Goal: Transaction & Acquisition: Purchase product/service

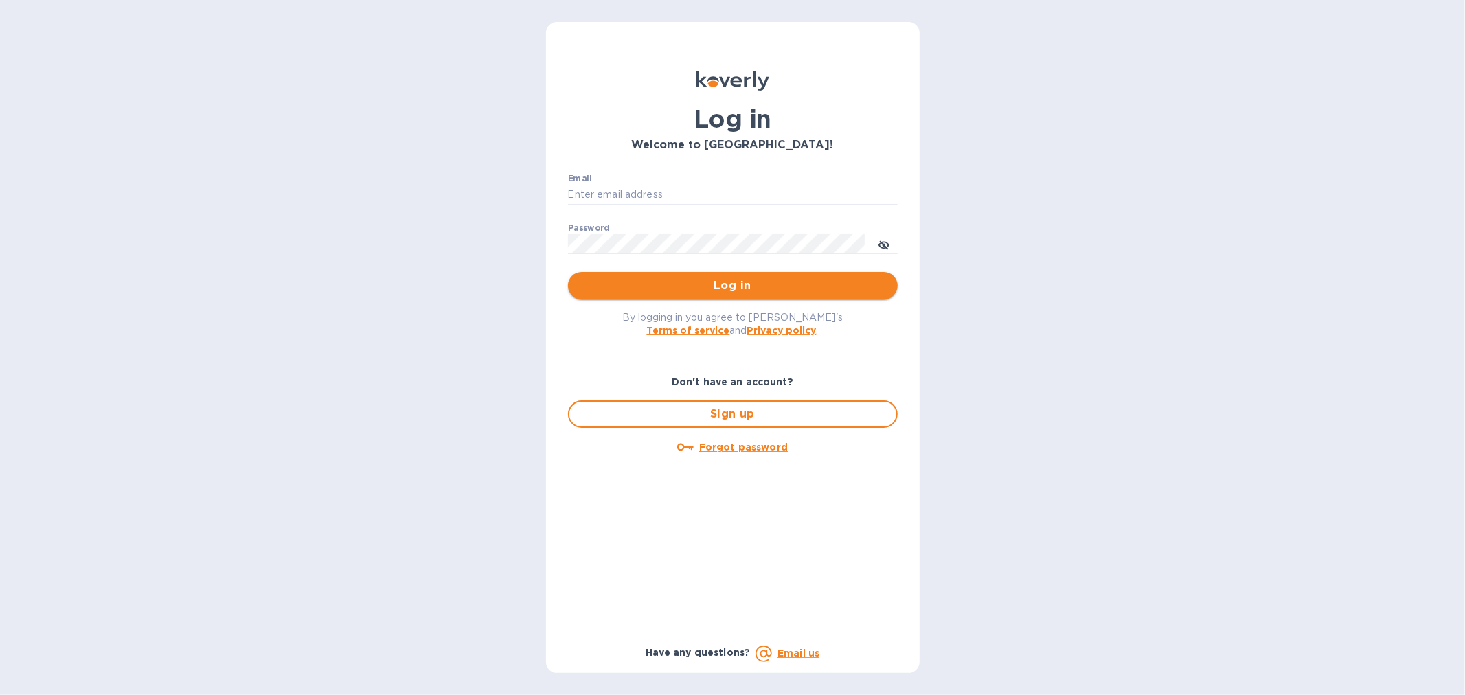
type input "[EMAIL_ADDRESS][DOMAIN_NAME]"
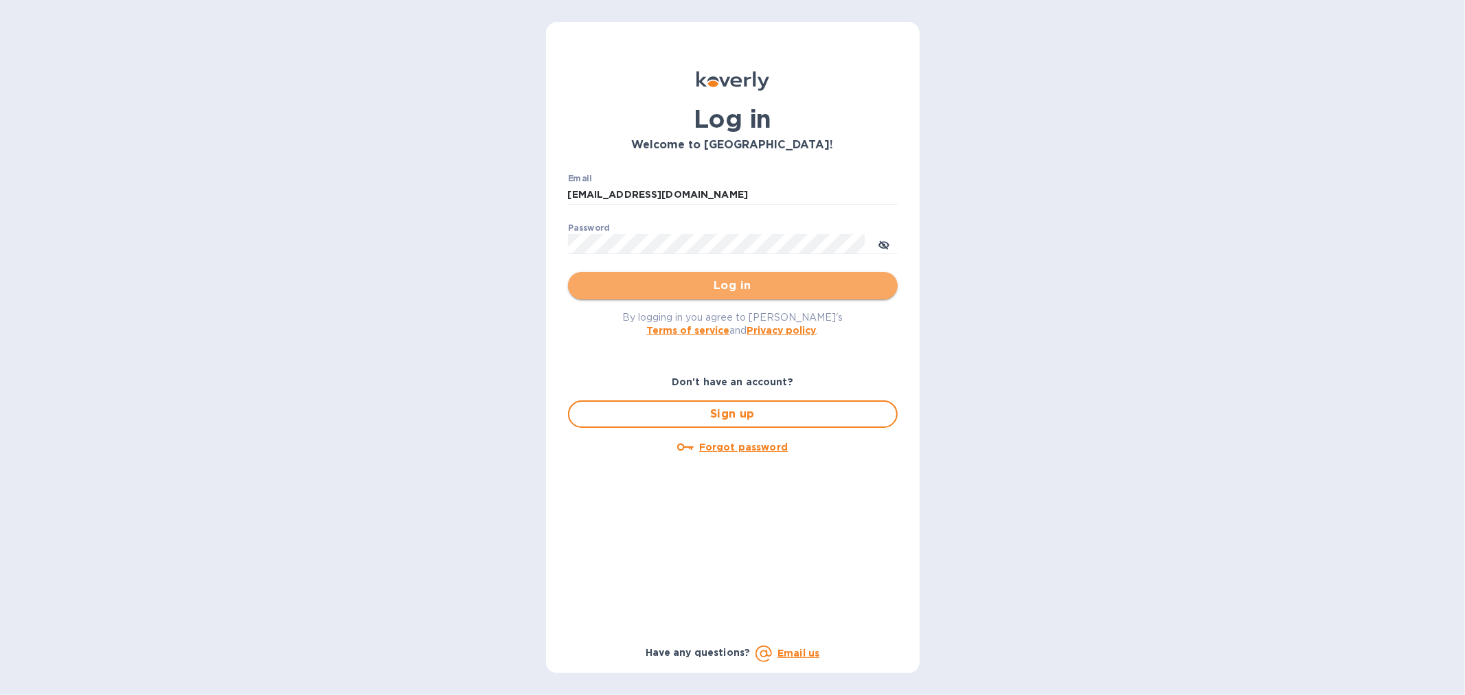
click at [790, 285] on span "Log in" at bounding box center [733, 286] width 308 height 16
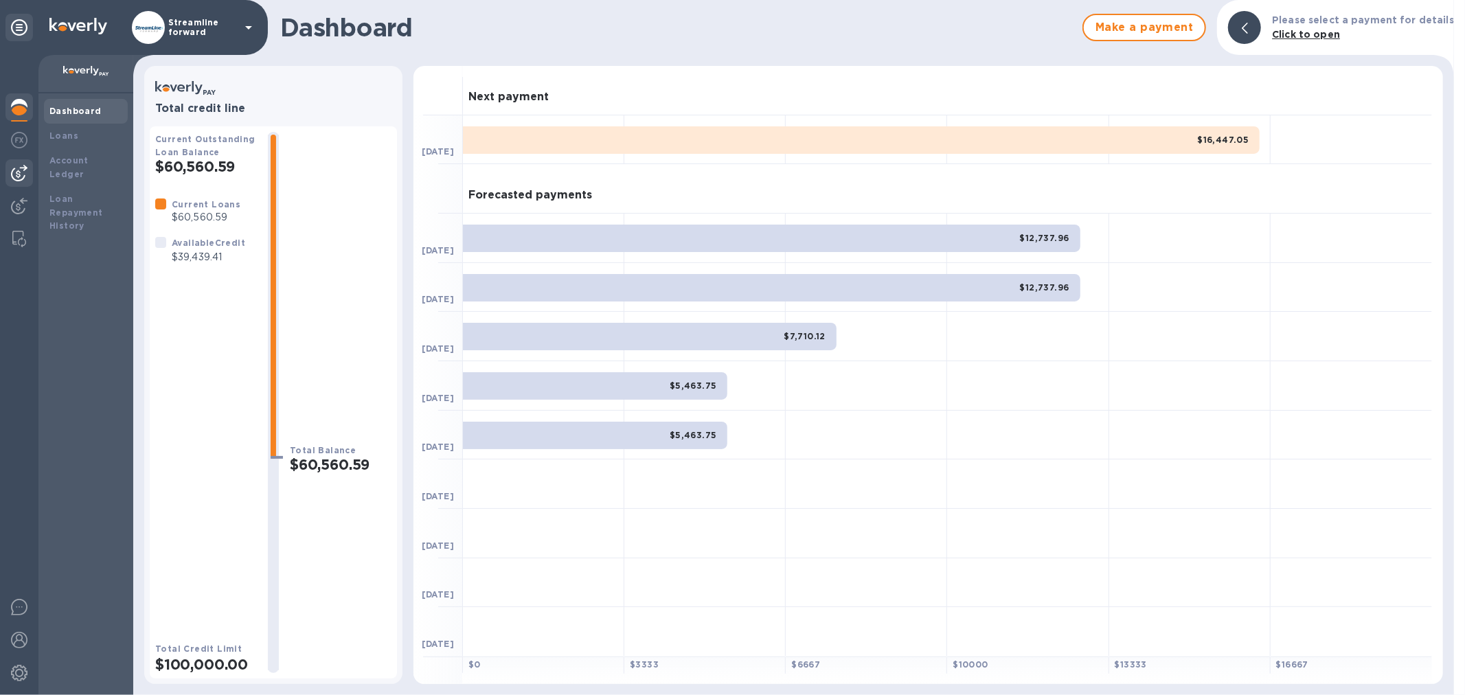
click at [28, 172] on div at bounding box center [18, 172] width 27 height 27
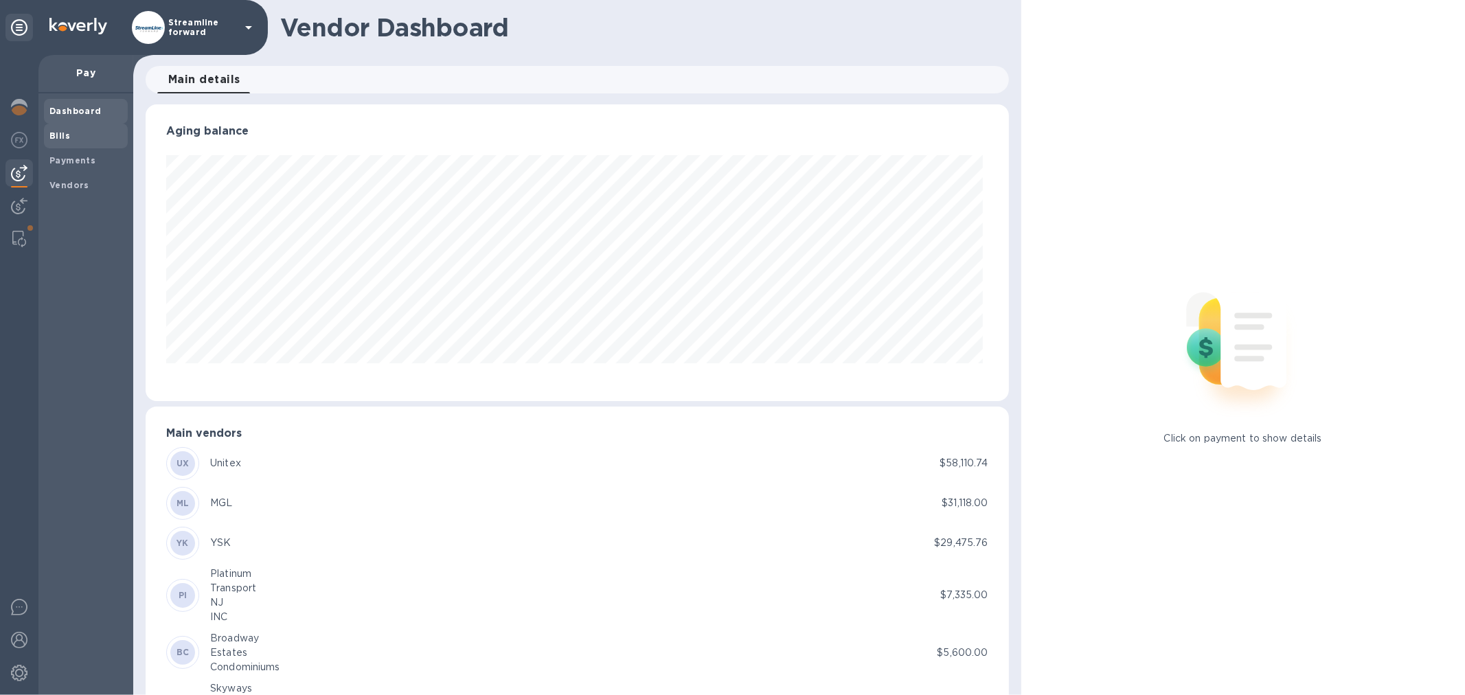
scroll to position [297, 857]
click at [85, 139] on span "Bills" at bounding box center [85, 136] width 73 height 14
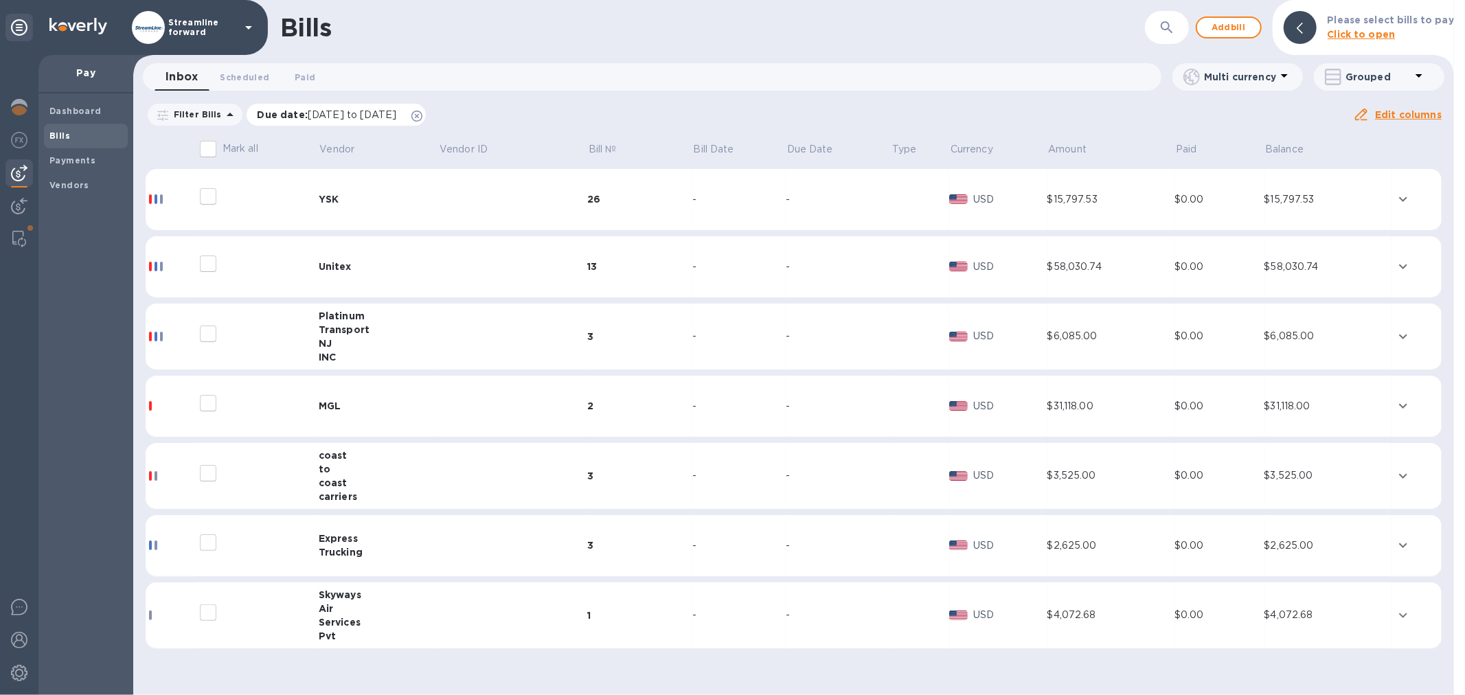
click at [423, 119] on icon at bounding box center [417, 116] width 11 height 11
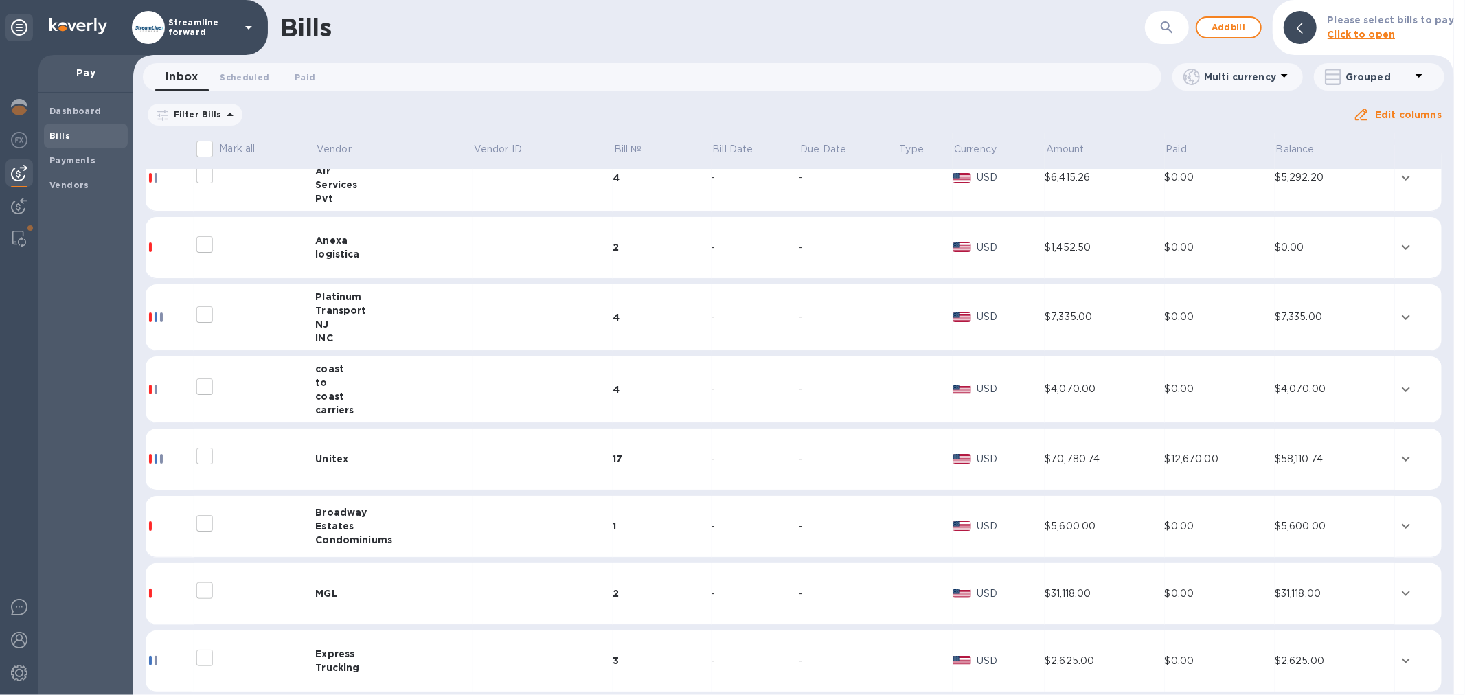
scroll to position [106, 0]
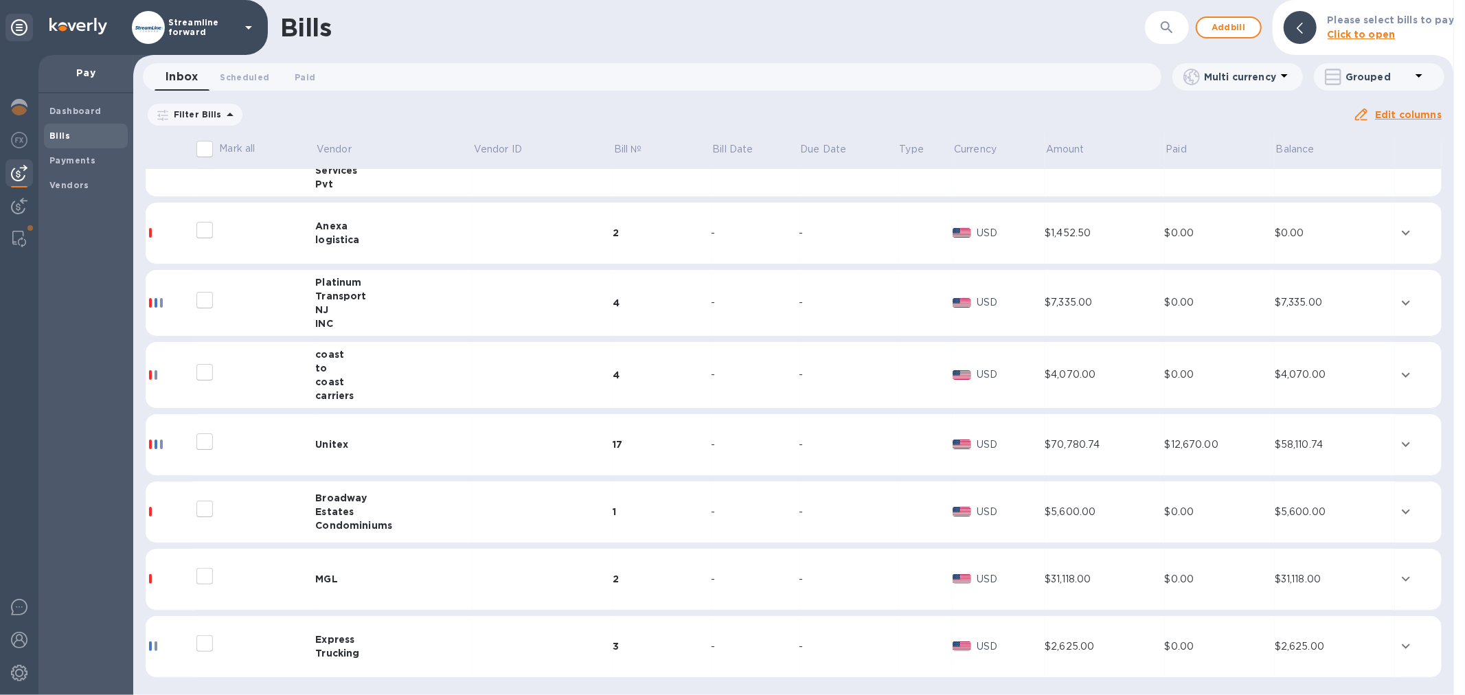
click at [467, 561] on tr "MGL 2 - - USD $31,118.00 $0.00 $31,118.00" at bounding box center [794, 580] width 1296 height 62
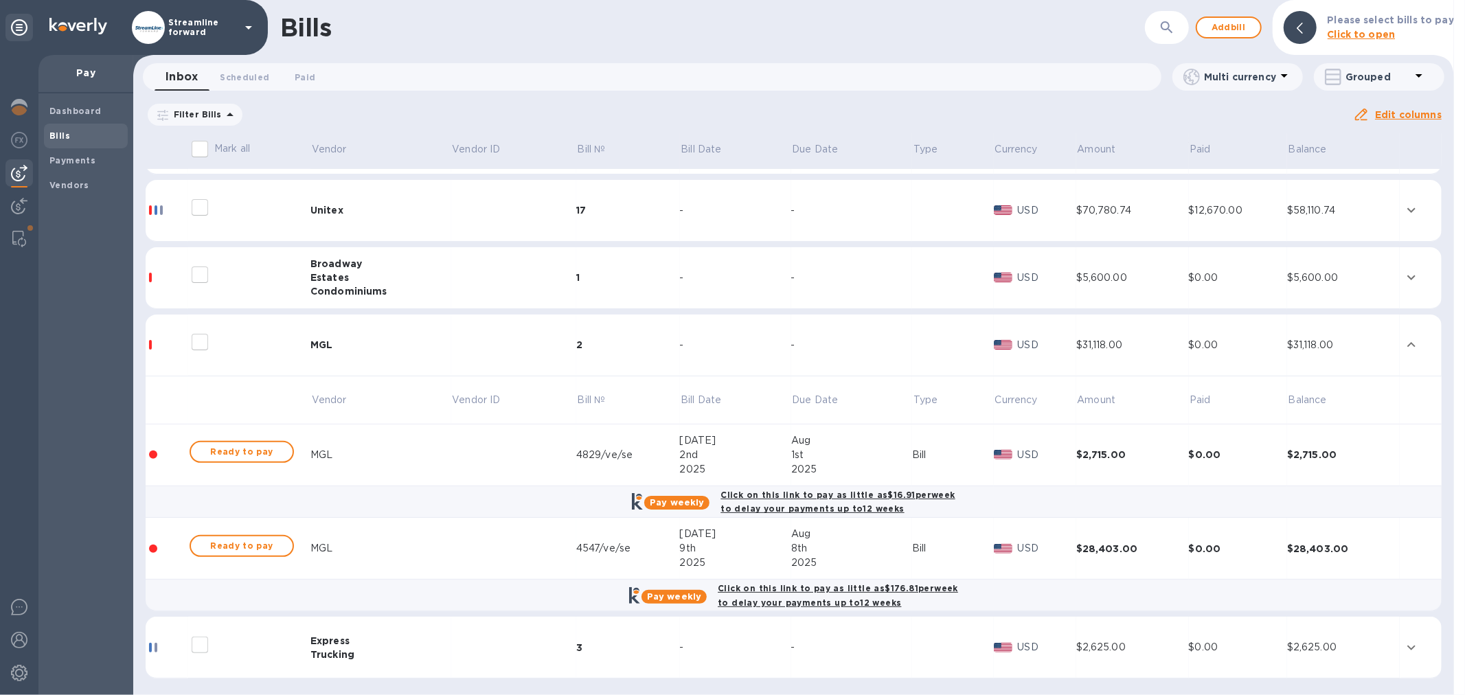
scroll to position [341, 0]
click at [225, 543] on span "Ready to pay" at bounding box center [242, 545] width 80 height 16
click at [258, 547] on span "Ready to pay" at bounding box center [242, 545] width 80 height 16
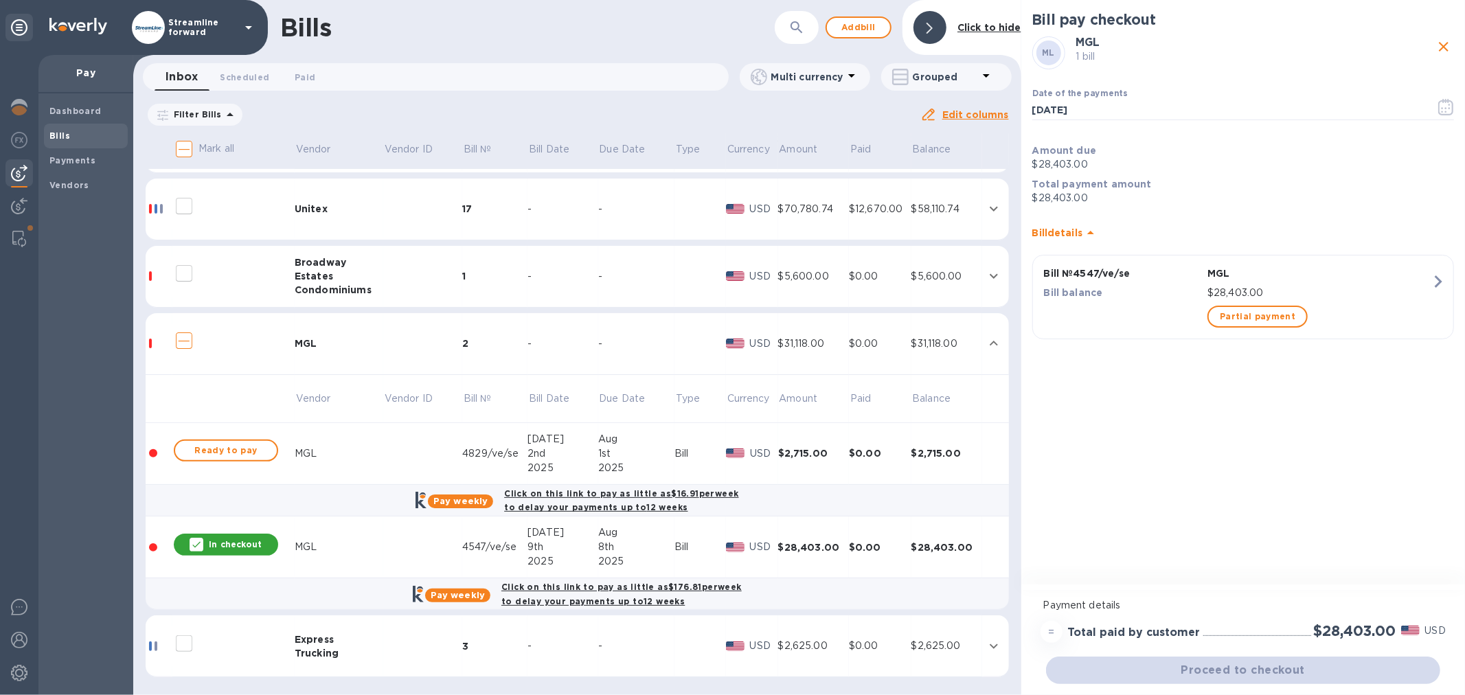
click at [1094, 191] on p "$28,403.00" at bounding box center [1244, 198] width 422 height 14
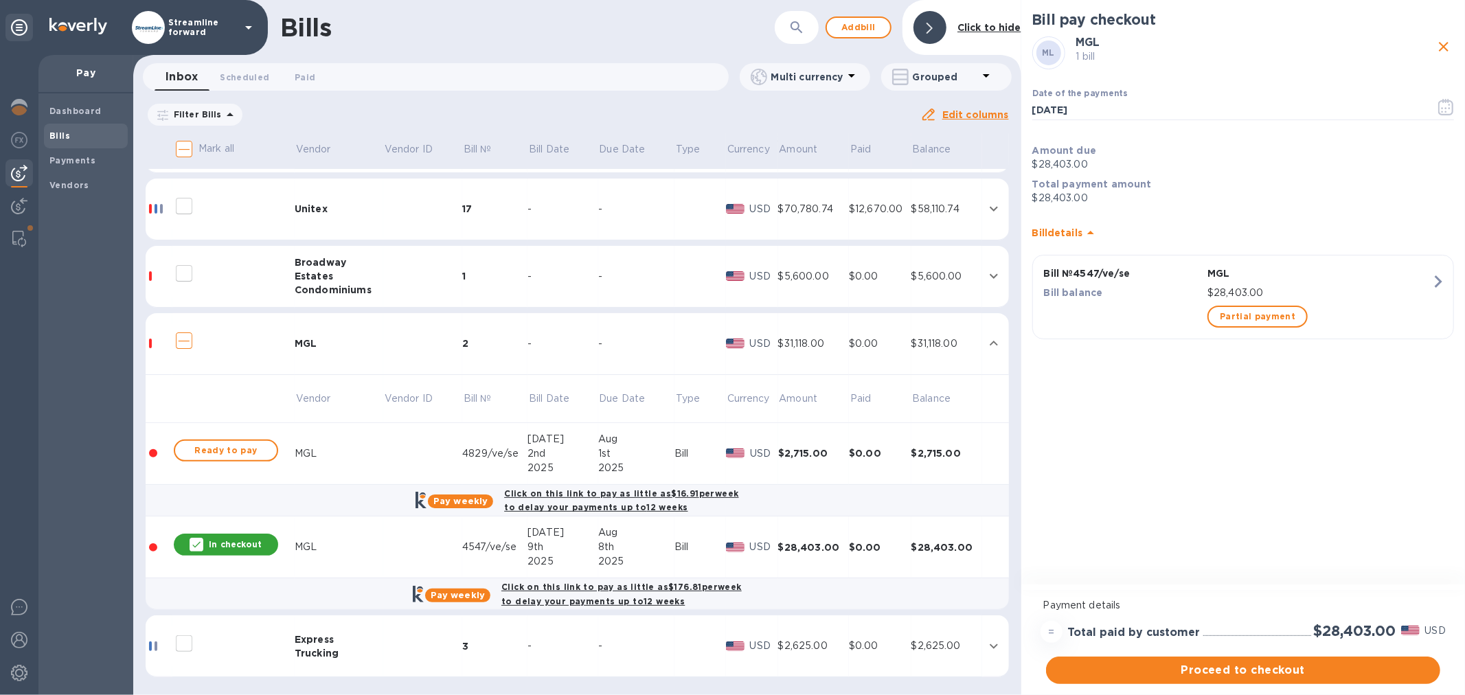
drag, startPoint x: 1094, startPoint y: 190, endPoint x: 1096, endPoint y: 155, distance: 35.1
click at [1095, 183] on div "Total payment amount $28,403.00" at bounding box center [1244, 191] width 422 height 28
click at [1096, 153] on p "Amount due" at bounding box center [1244, 151] width 422 height 14
drag, startPoint x: 1069, startPoint y: 179, endPoint x: 1065, endPoint y: 189, distance: 10.5
click at [1069, 180] on b "Total payment amount" at bounding box center [1093, 184] width 120 height 11
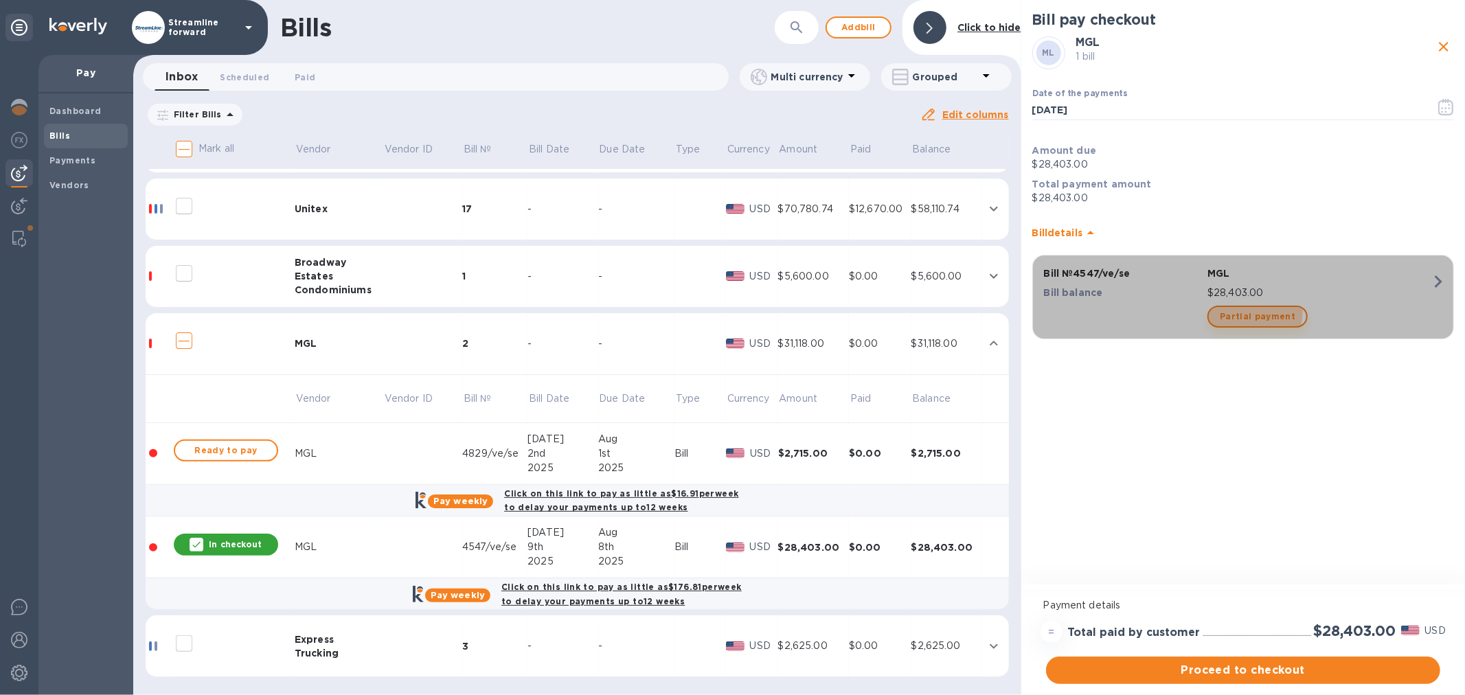
click at [1239, 310] on span "Partial payment" at bounding box center [1258, 316] width 76 height 16
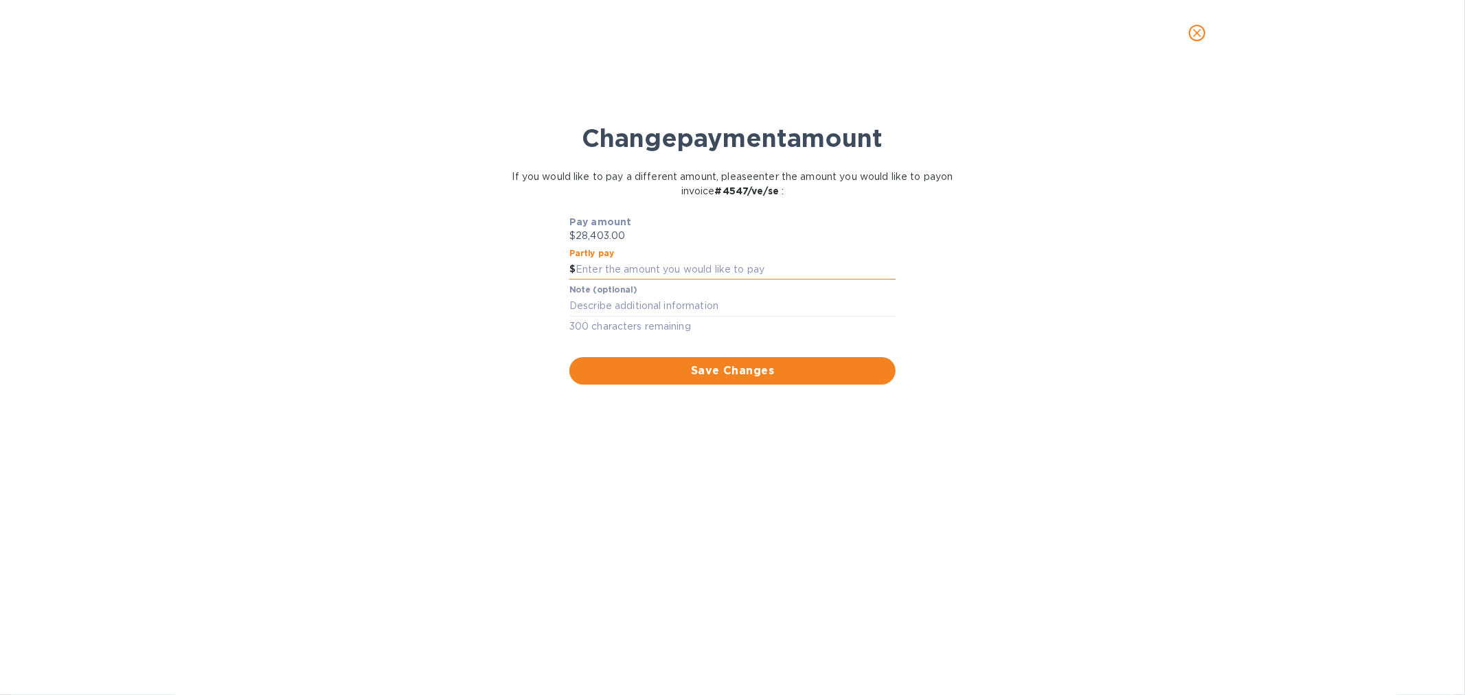
click at [662, 275] on input "text" at bounding box center [736, 270] width 320 height 21
click at [1068, 192] on div "Change payment amount If you would like to pay a different amount, please enter…" at bounding box center [732, 388] width 1443 height 616
click at [612, 264] on input "text" at bounding box center [736, 270] width 320 height 21
type input "10,000"
click at [774, 472] on div "Change payment amount If you would like to pay a different amount, please enter…" at bounding box center [732, 388] width 1443 height 616
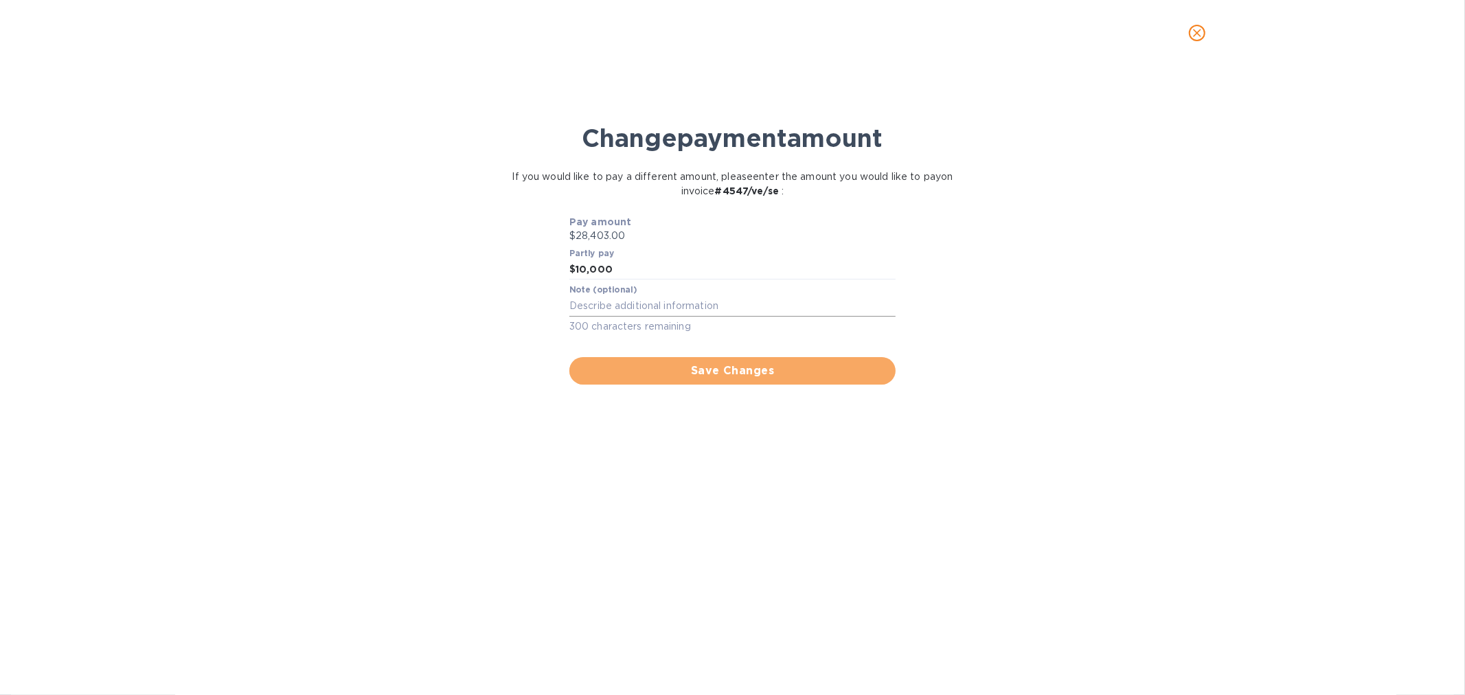
click at [733, 365] on span "Save Changes" at bounding box center [733, 371] width 304 height 16
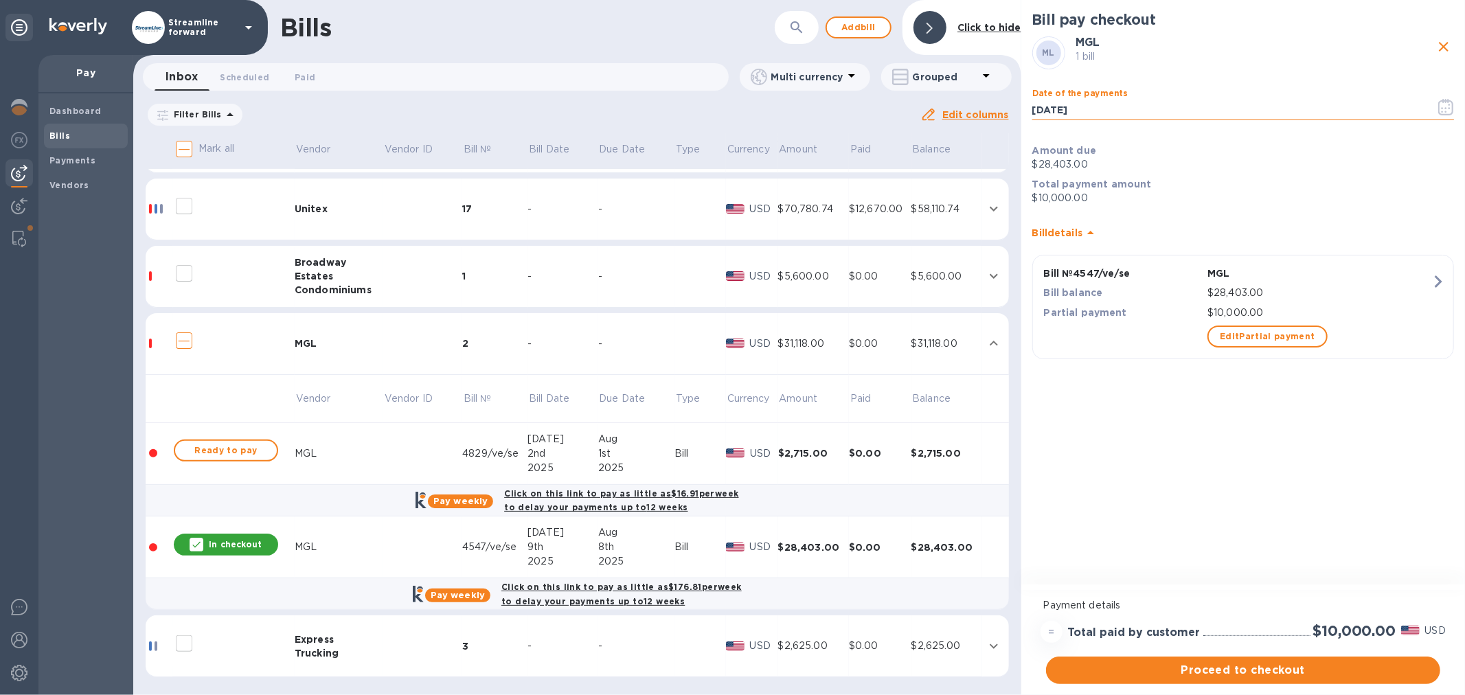
click at [1118, 112] on input "[DATE]" at bounding box center [1229, 110] width 392 height 21
click at [1441, 104] on icon "button" at bounding box center [1447, 107] width 16 height 16
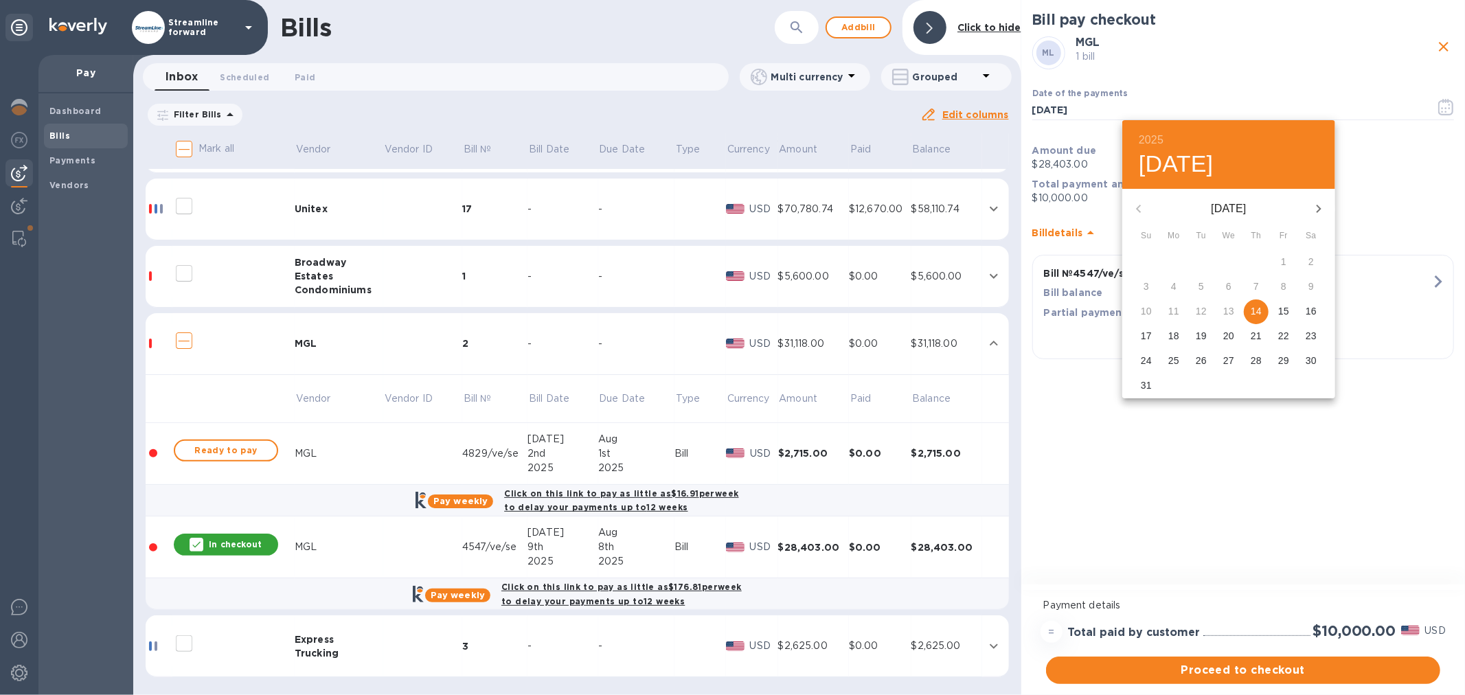
click at [1169, 334] on p "18" at bounding box center [1174, 336] width 11 height 14
type input "[DATE]"
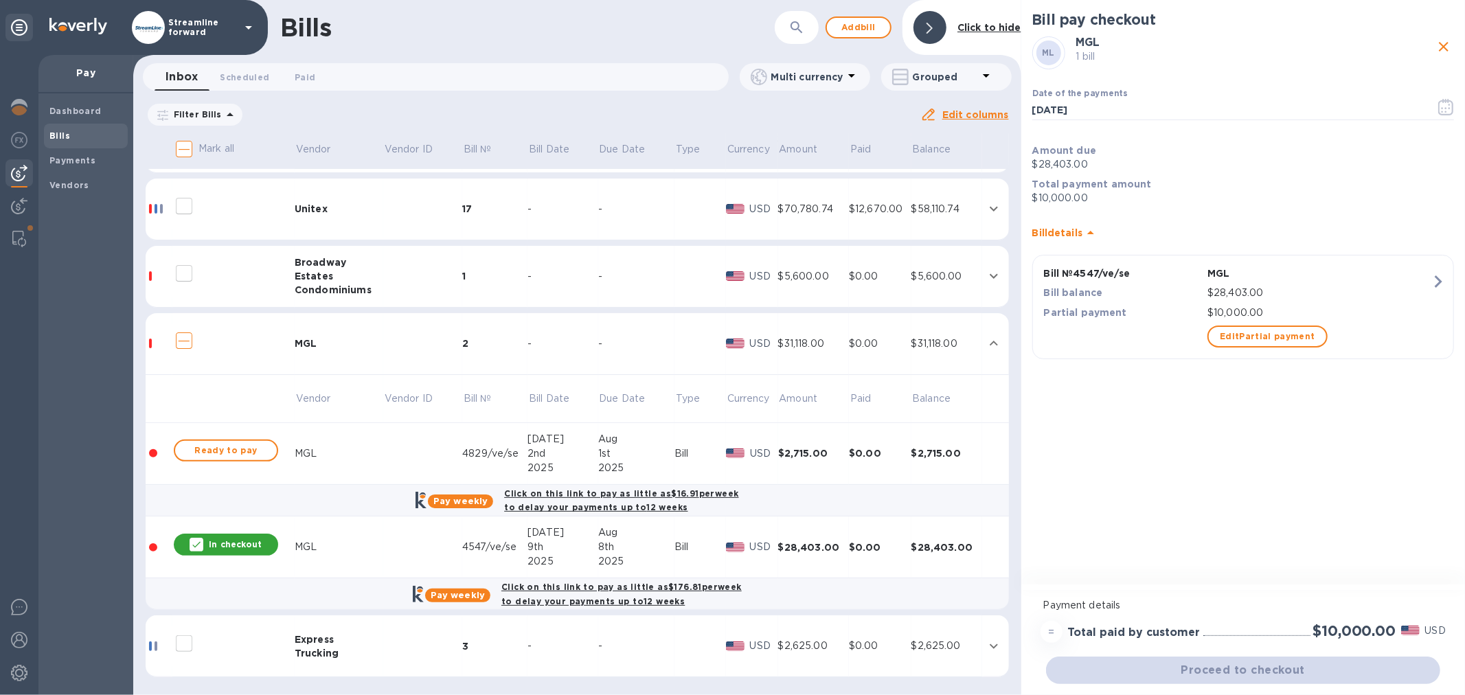
click at [1166, 467] on div "Bill pay checkout ML MGL 1 bill Date of the payments [DATE] ​ Amount due $28,40…" at bounding box center [1244, 293] width 444 height 587
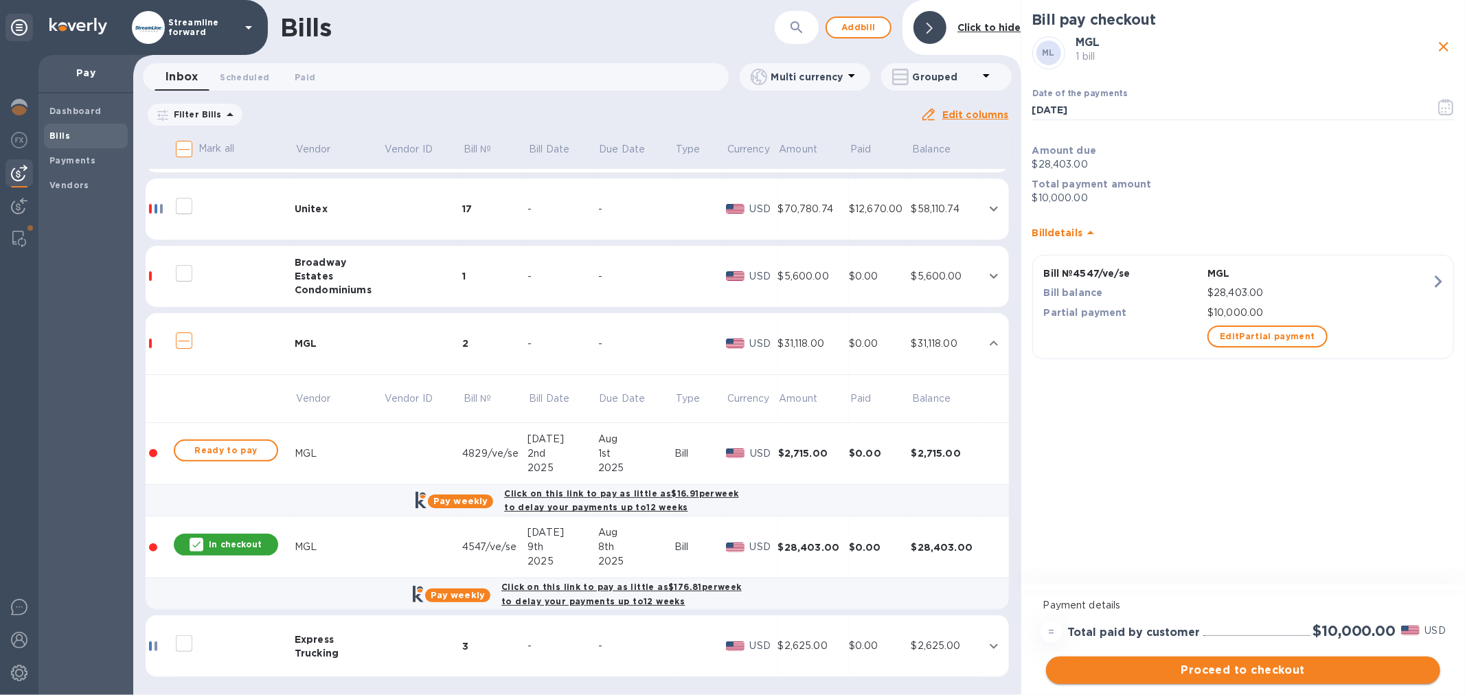
click at [1269, 671] on span "Proceed to checkout" at bounding box center [1243, 670] width 372 height 16
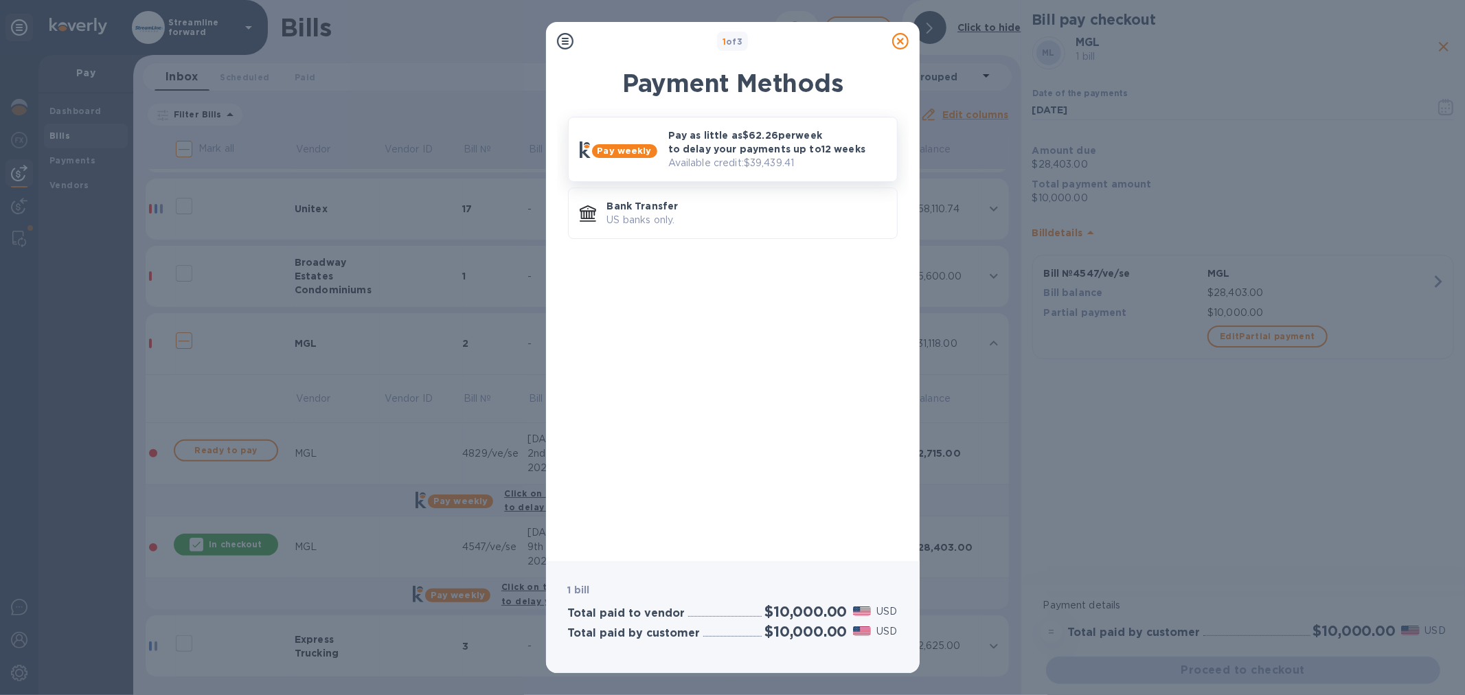
click at [754, 152] on p "Pay as little as $62.26 per week to delay your payments up to 12 weeks" at bounding box center [777, 141] width 218 height 27
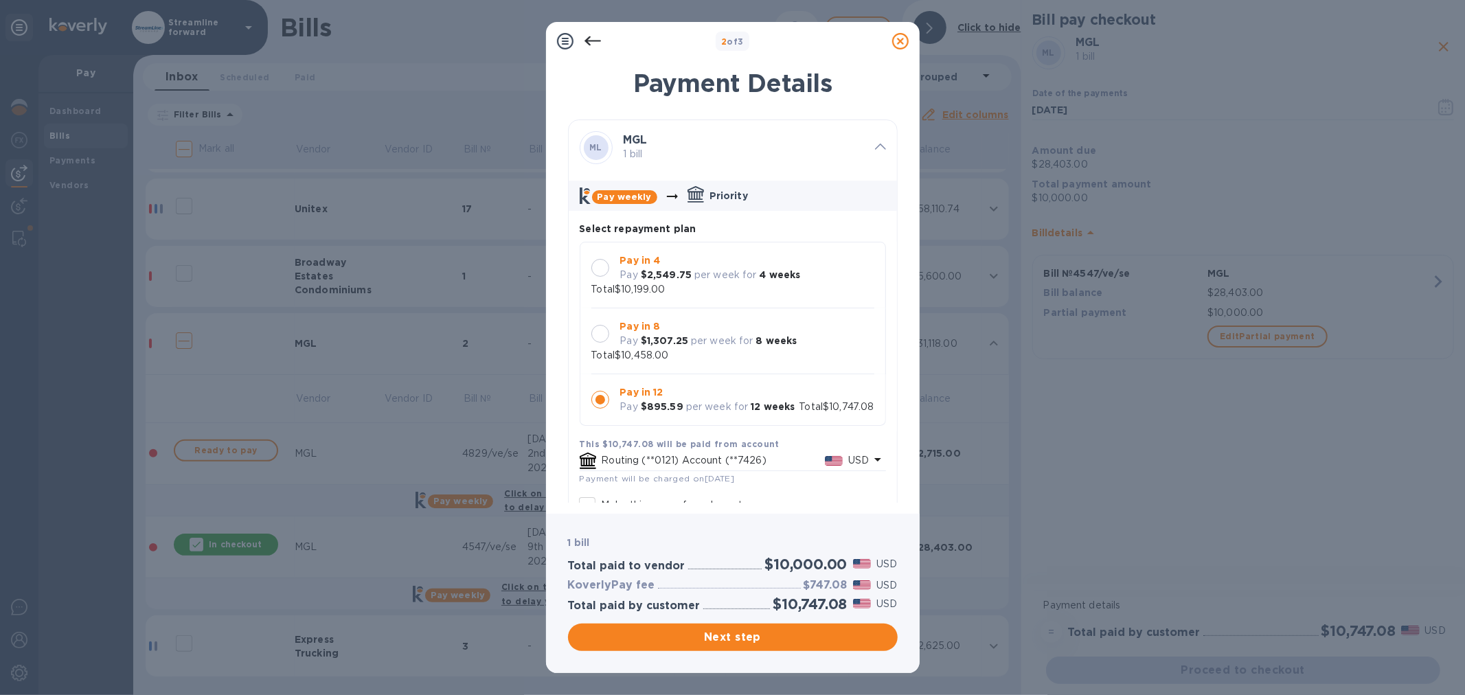
click at [623, 272] on p "Pay" at bounding box center [629, 275] width 18 height 14
click at [735, 636] on span "Next step" at bounding box center [733, 637] width 308 height 16
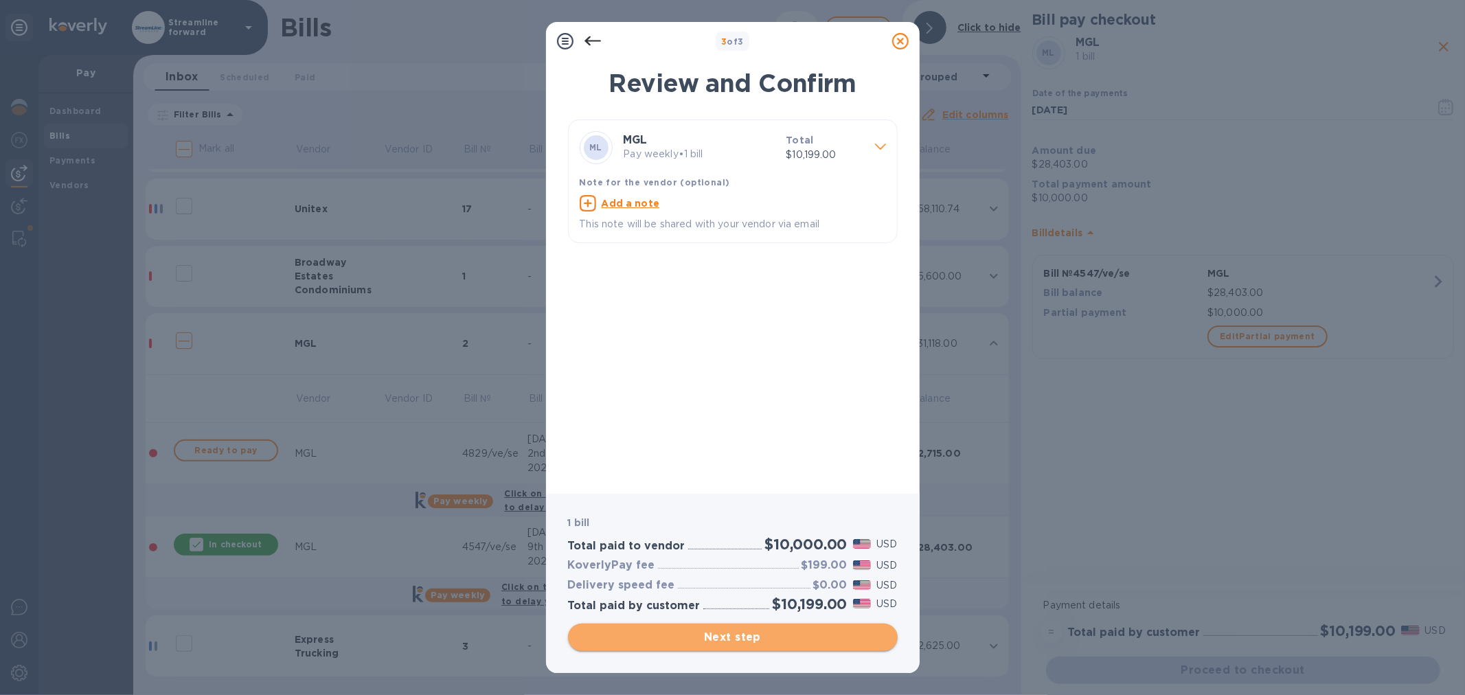
click at [787, 636] on span "Next step" at bounding box center [733, 637] width 308 height 16
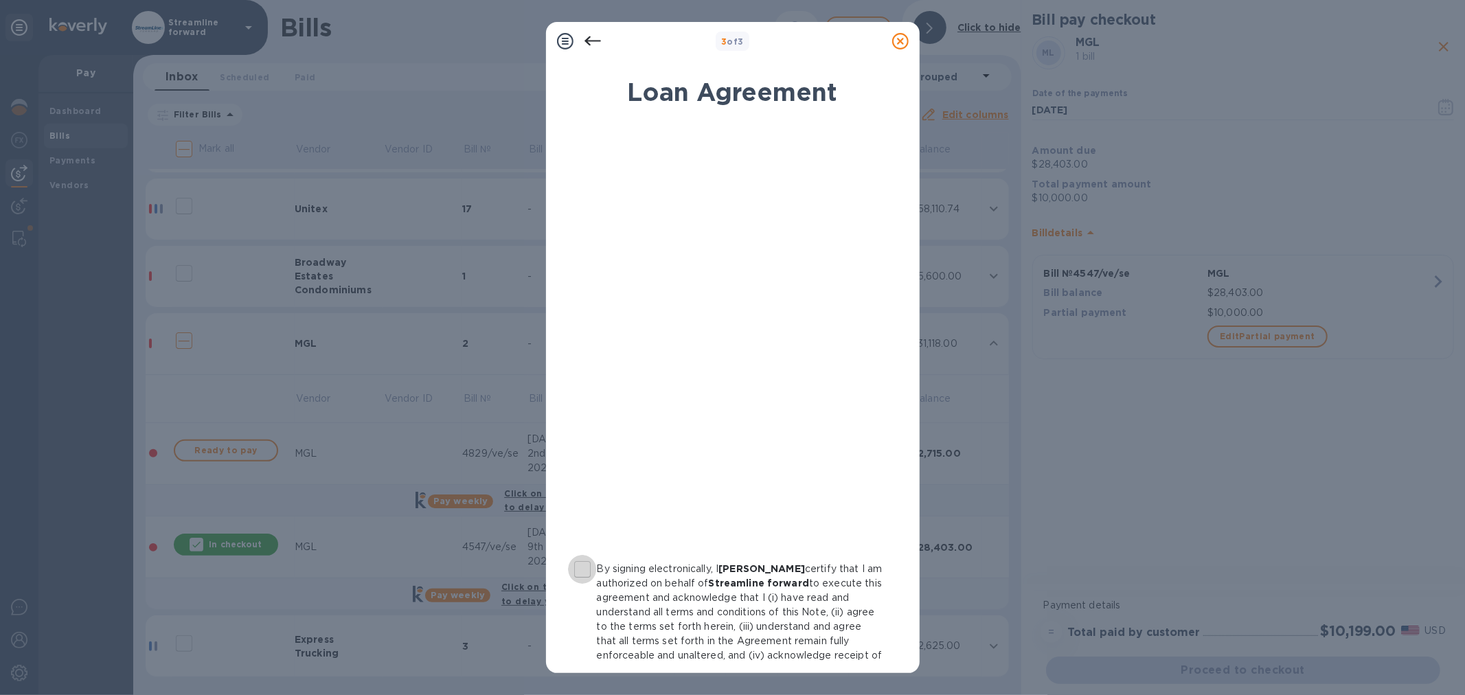
click at [585, 567] on input "By signing electronically, I [PERSON_NAME] certify that I am authorized on beha…" at bounding box center [582, 569] width 29 height 29
checkbox input "true"
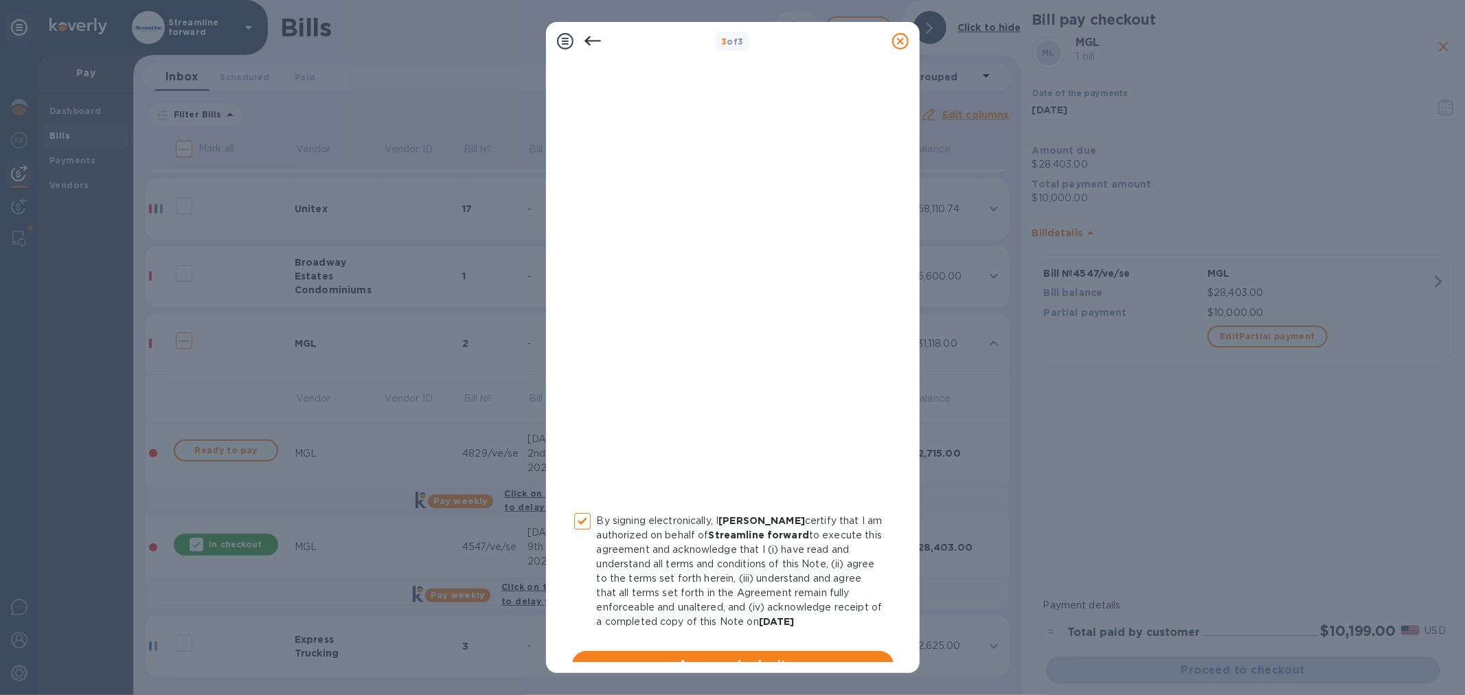
scroll to position [71, 0]
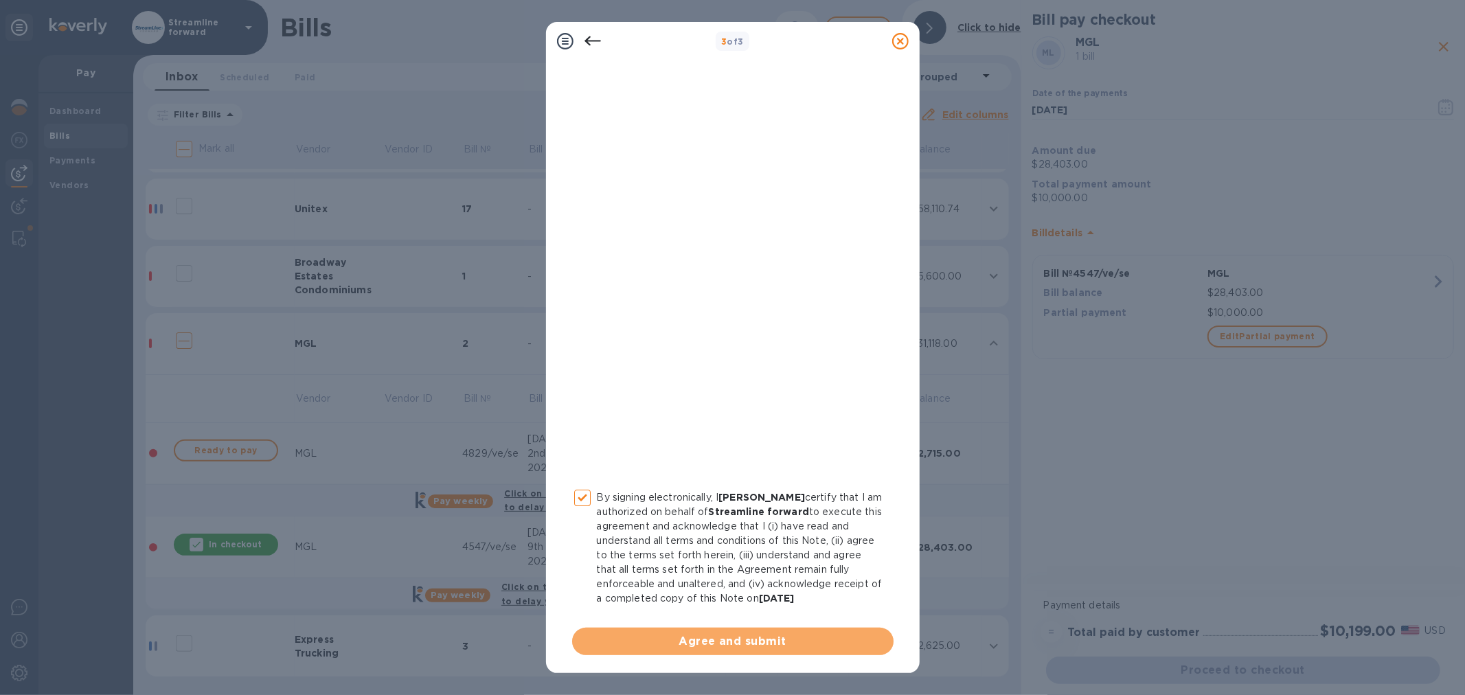
click at [747, 633] on span "Agree and submit" at bounding box center [733, 641] width 300 height 16
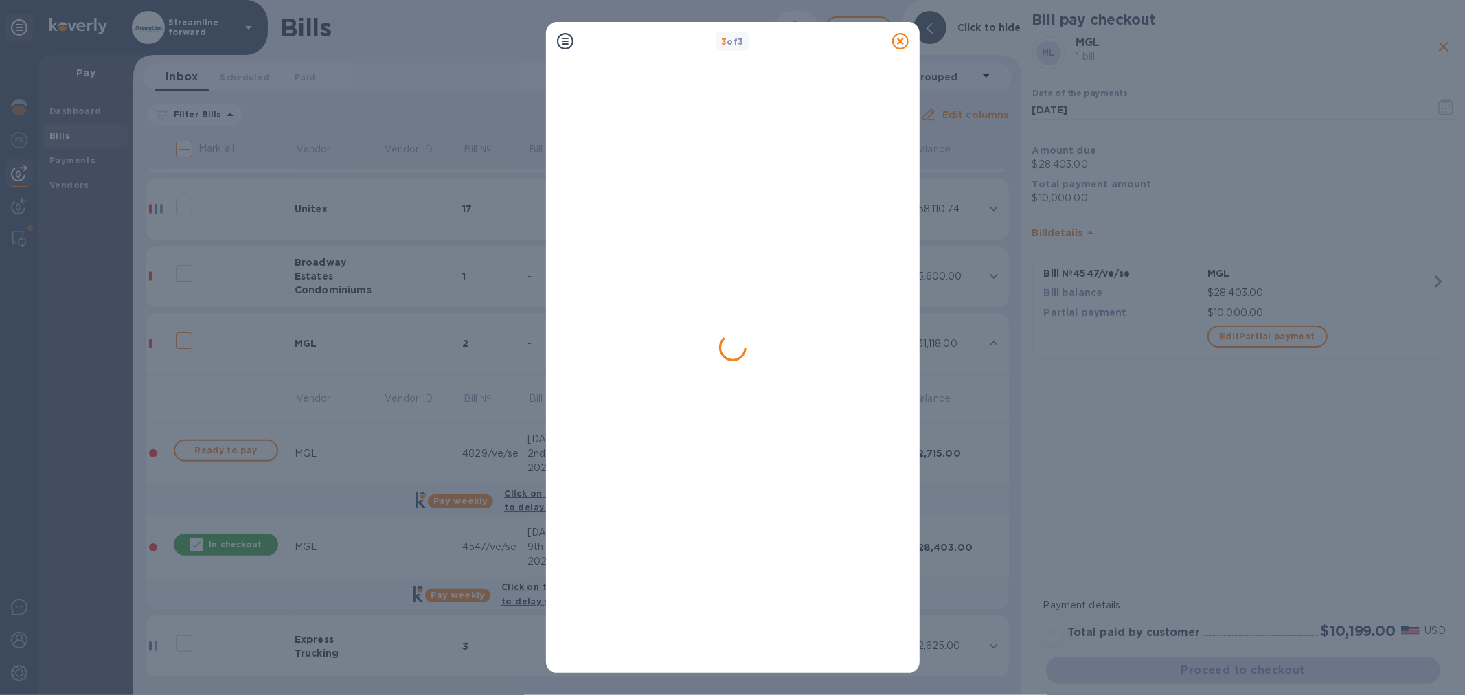
scroll to position [0, 0]
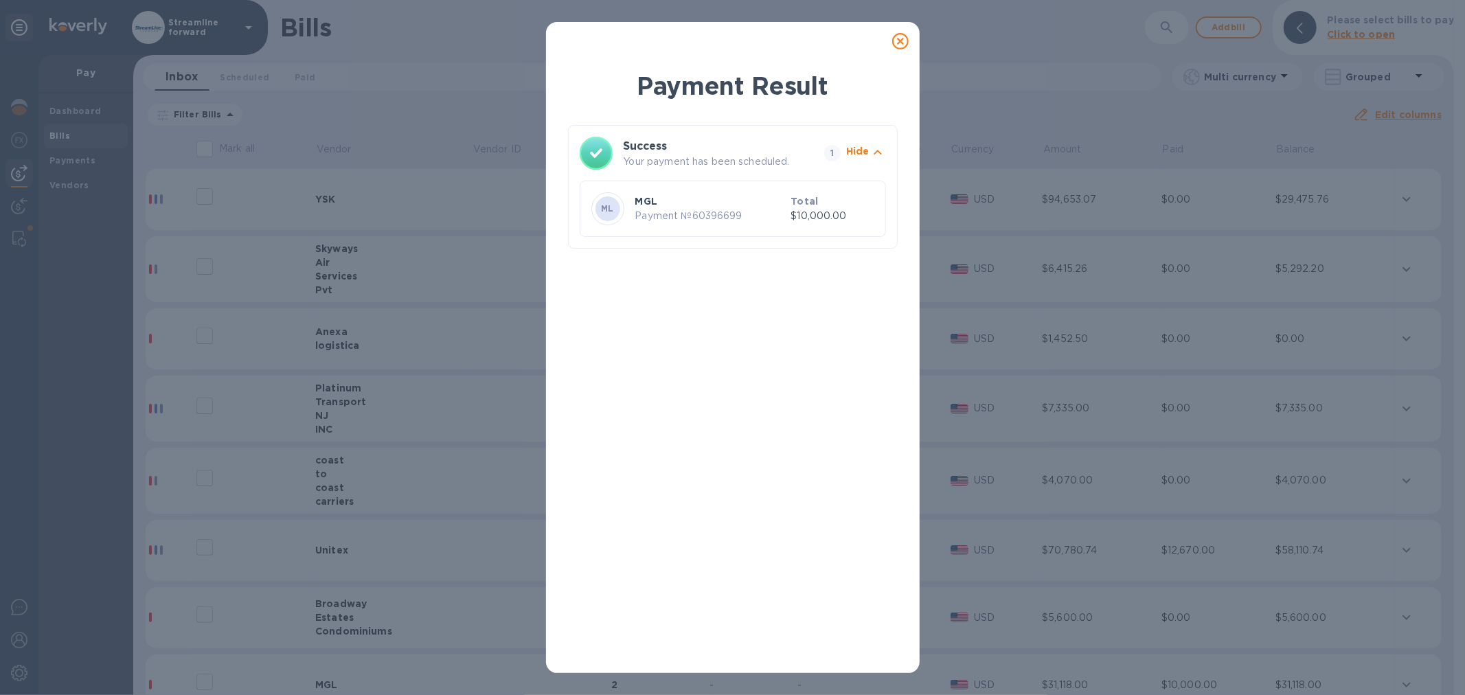
click at [899, 38] on icon at bounding box center [900, 41] width 16 height 16
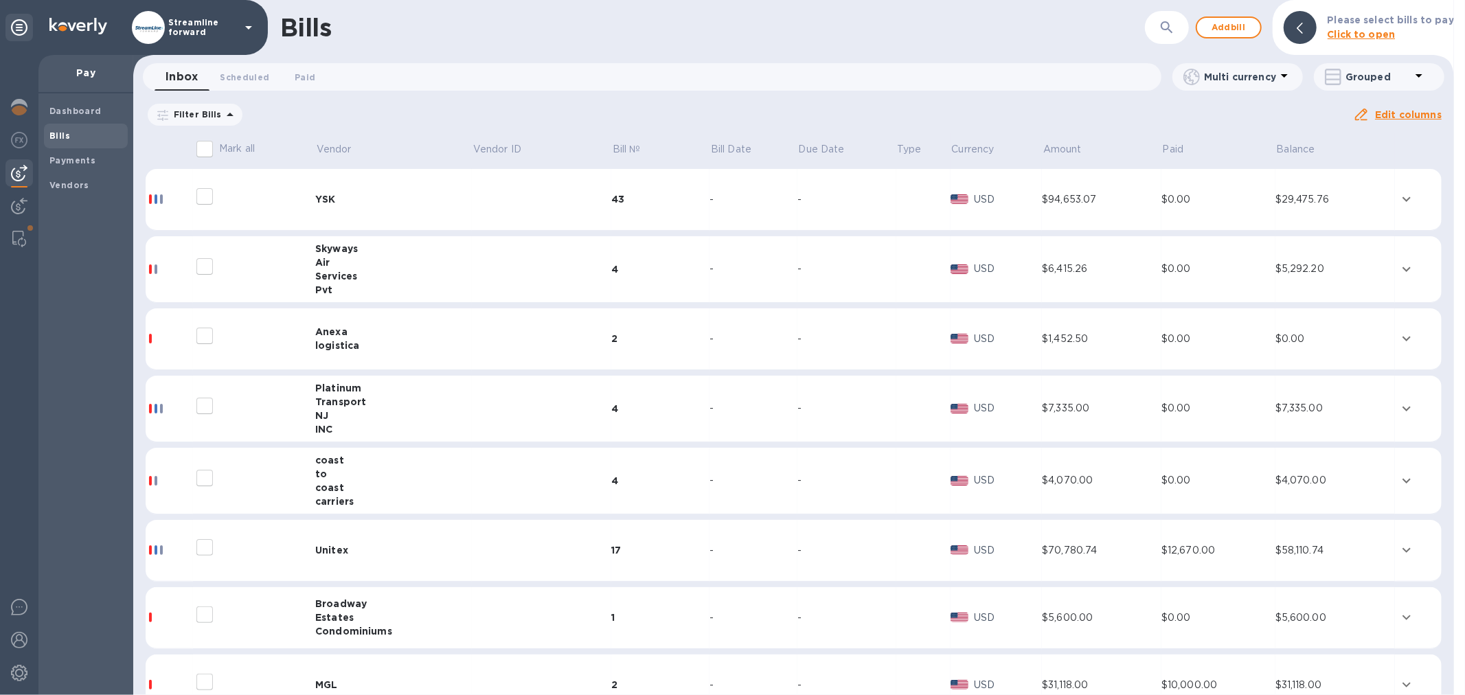
click at [311, 537] on td at bounding box center [254, 551] width 122 height 62
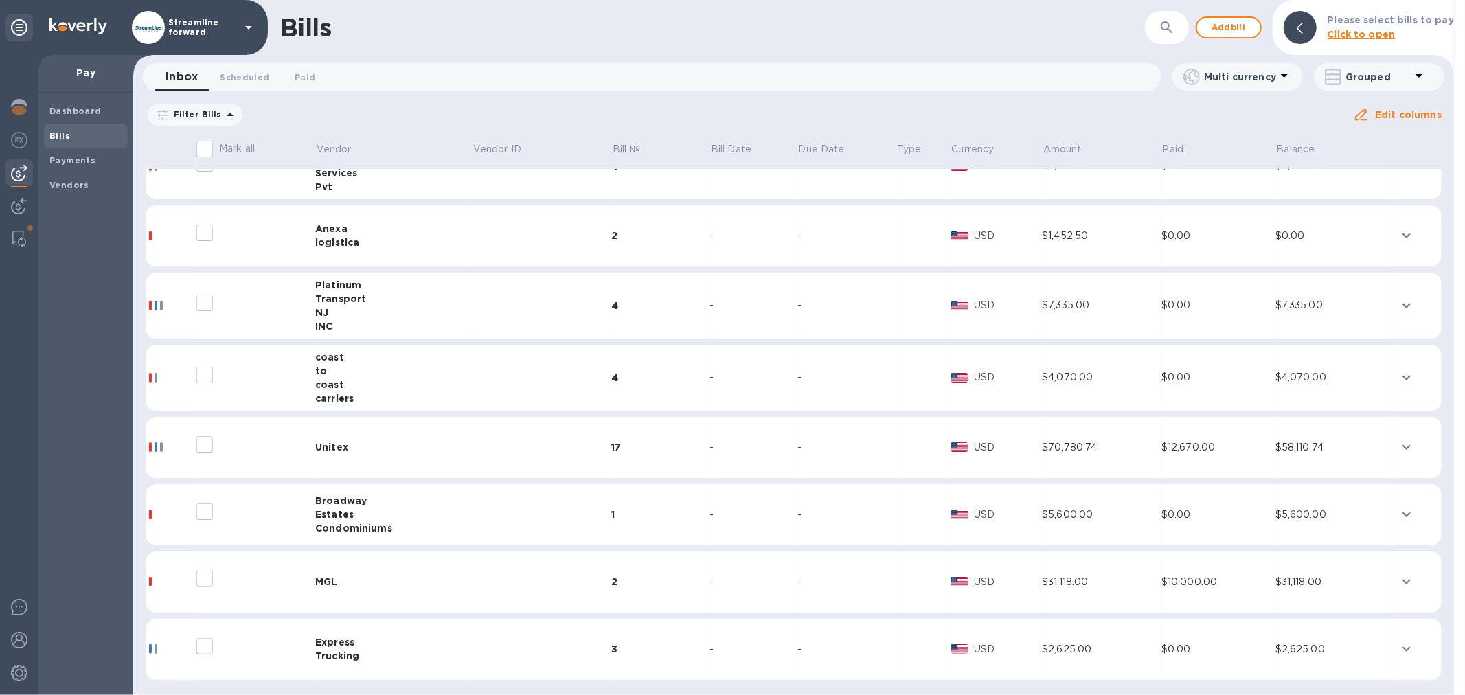
scroll to position [106, 0]
click at [345, 457] on td "Unitex" at bounding box center [393, 445] width 157 height 62
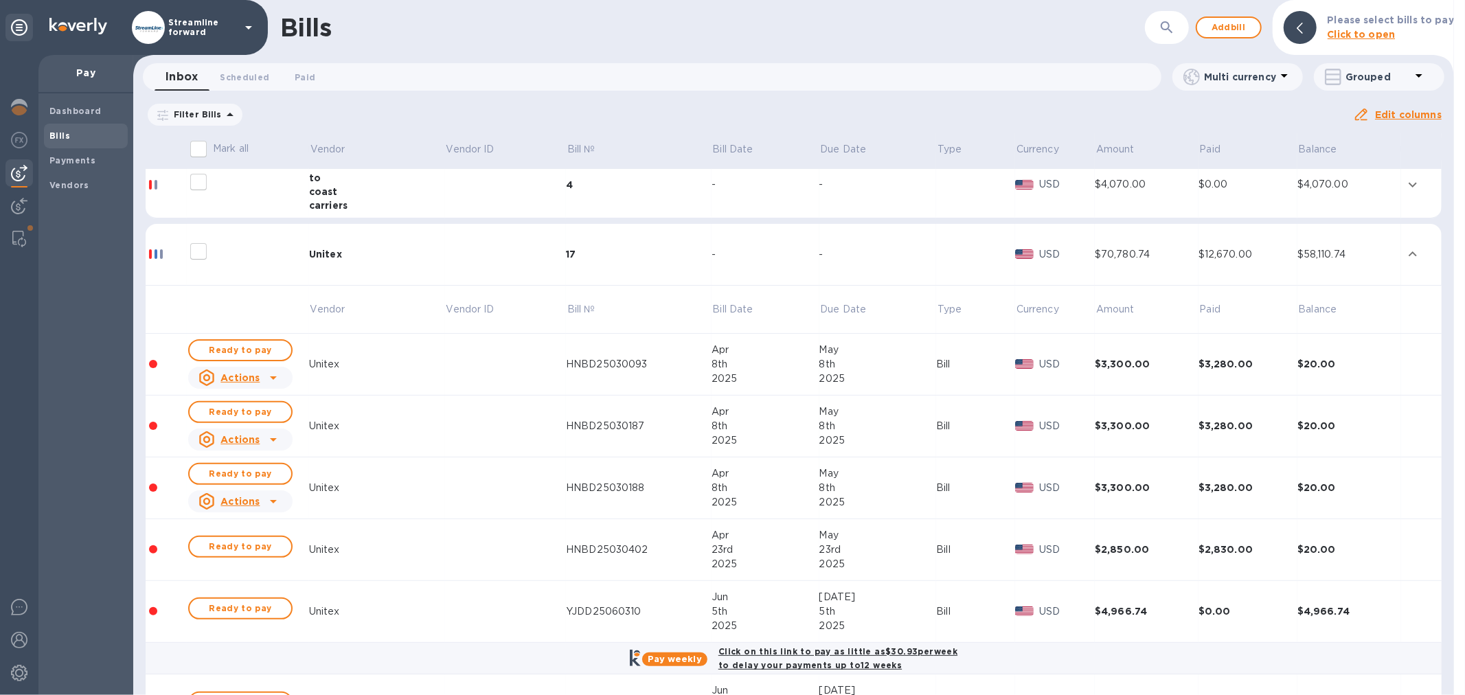
scroll to position [323, 0]
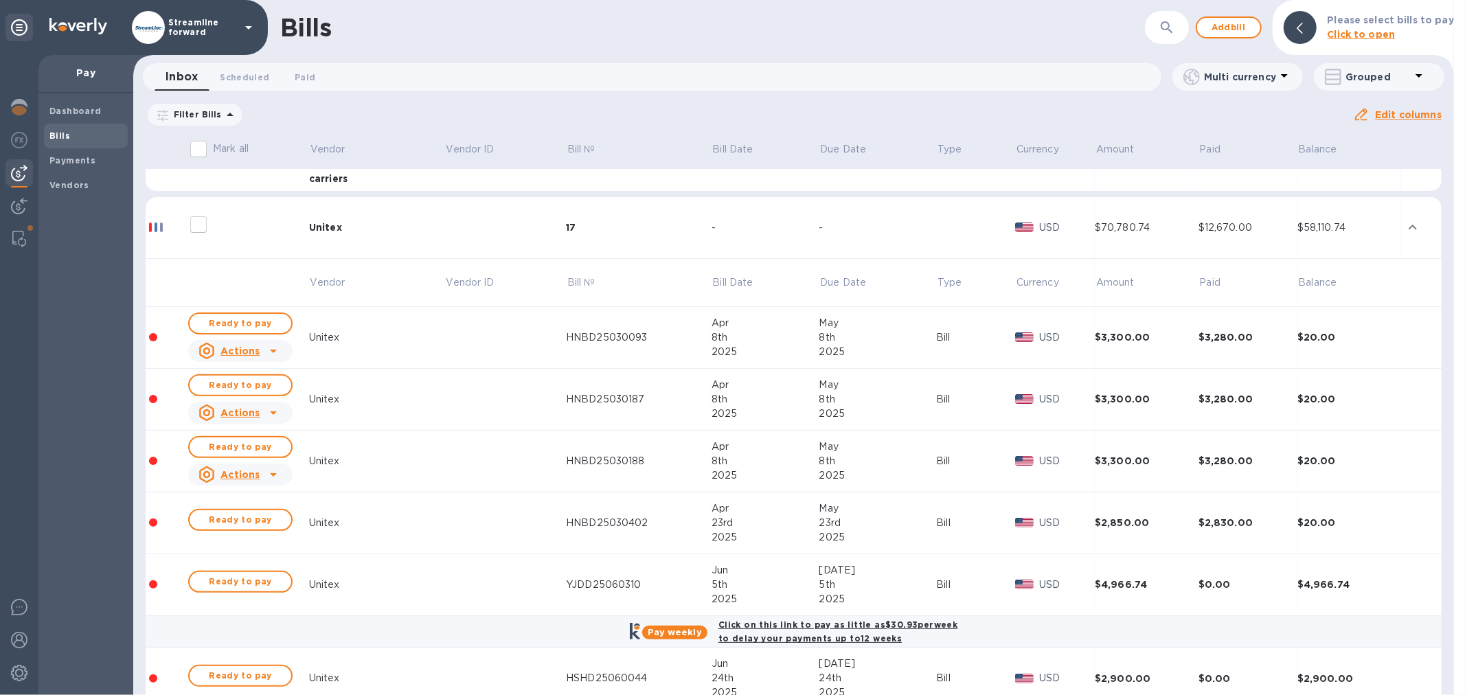
click at [640, 124] on div "Filter Bills Amount Paid Balance" at bounding box center [750, 115] width 1208 height 26
click at [224, 583] on span "Ready to pay" at bounding box center [241, 582] width 80 height 16
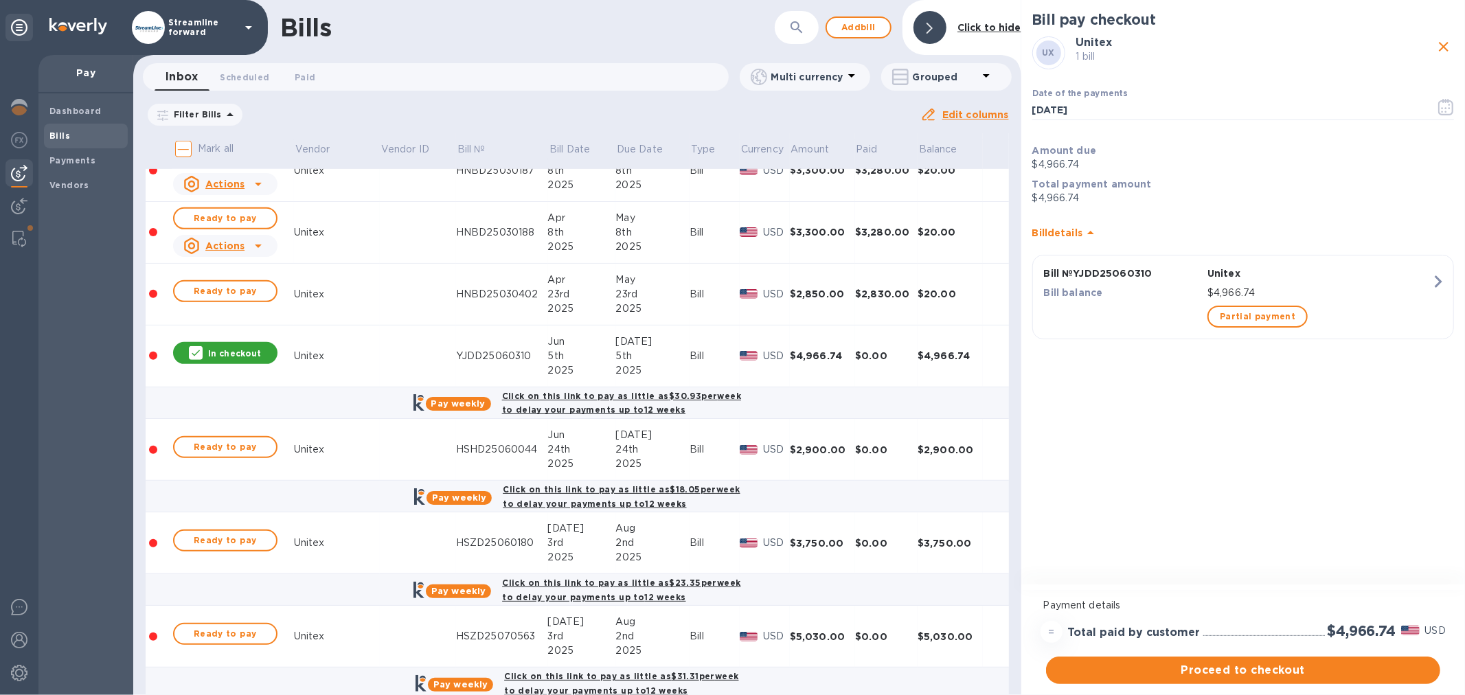
scroll to position [962, 0]
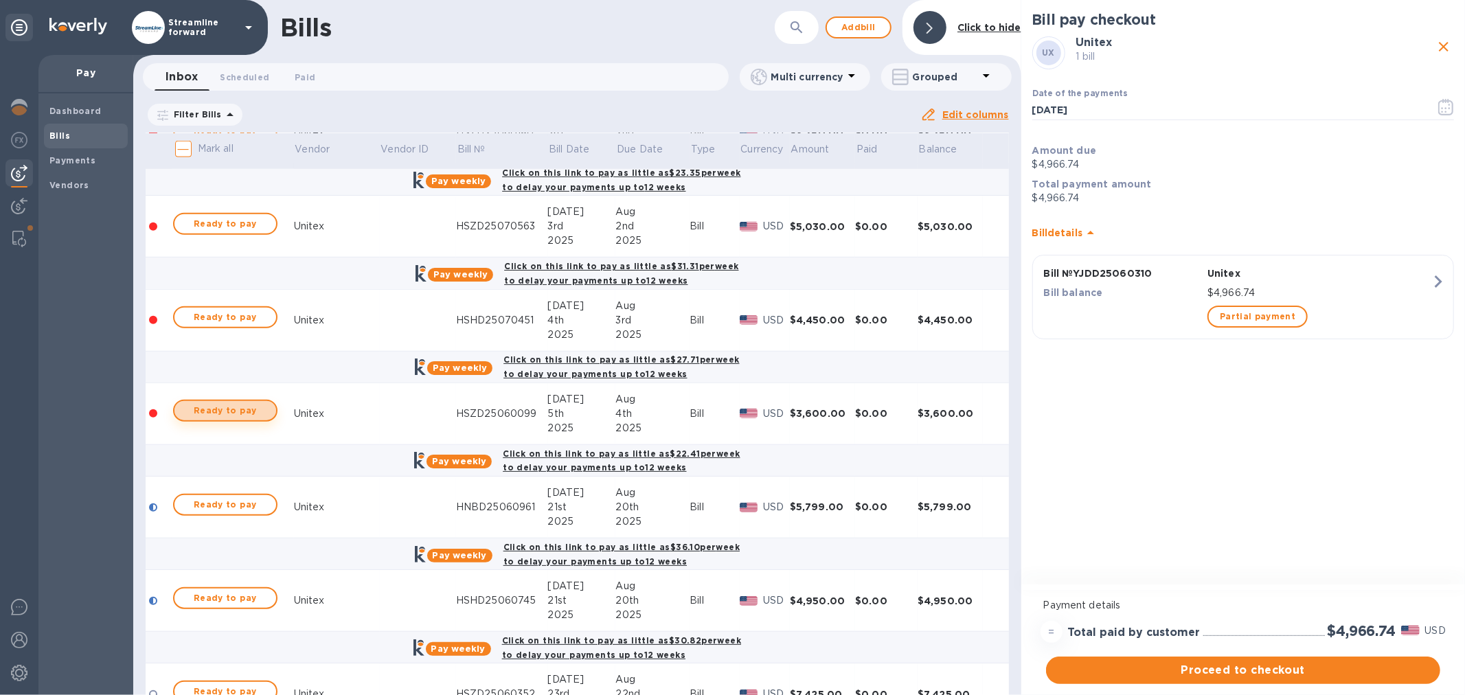
click at [231, 409] on span "Ready to pay" at bounding box center [225, 411] width 80 height 16
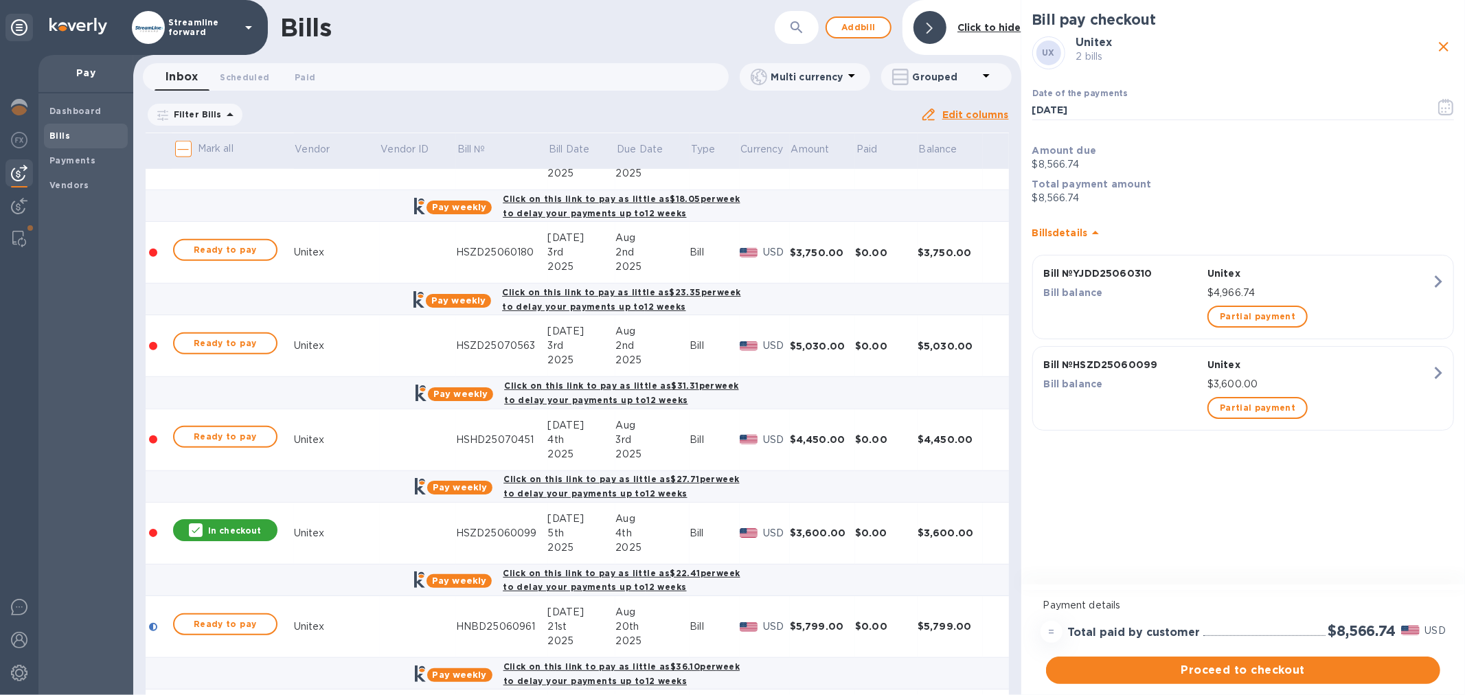
scroll to position [649, 0]
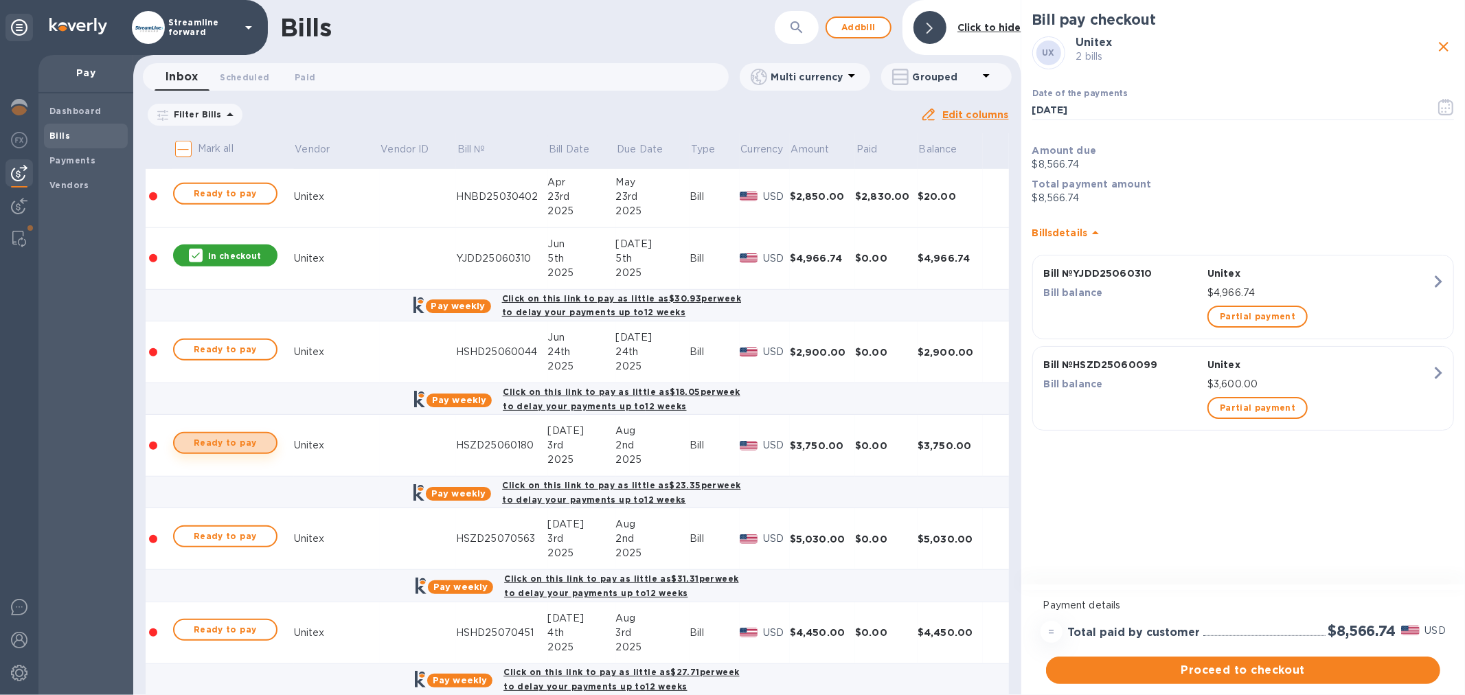
click at [234, 444] on span "Ready to pay" at bounding box center [225, 443] width 80 height 16
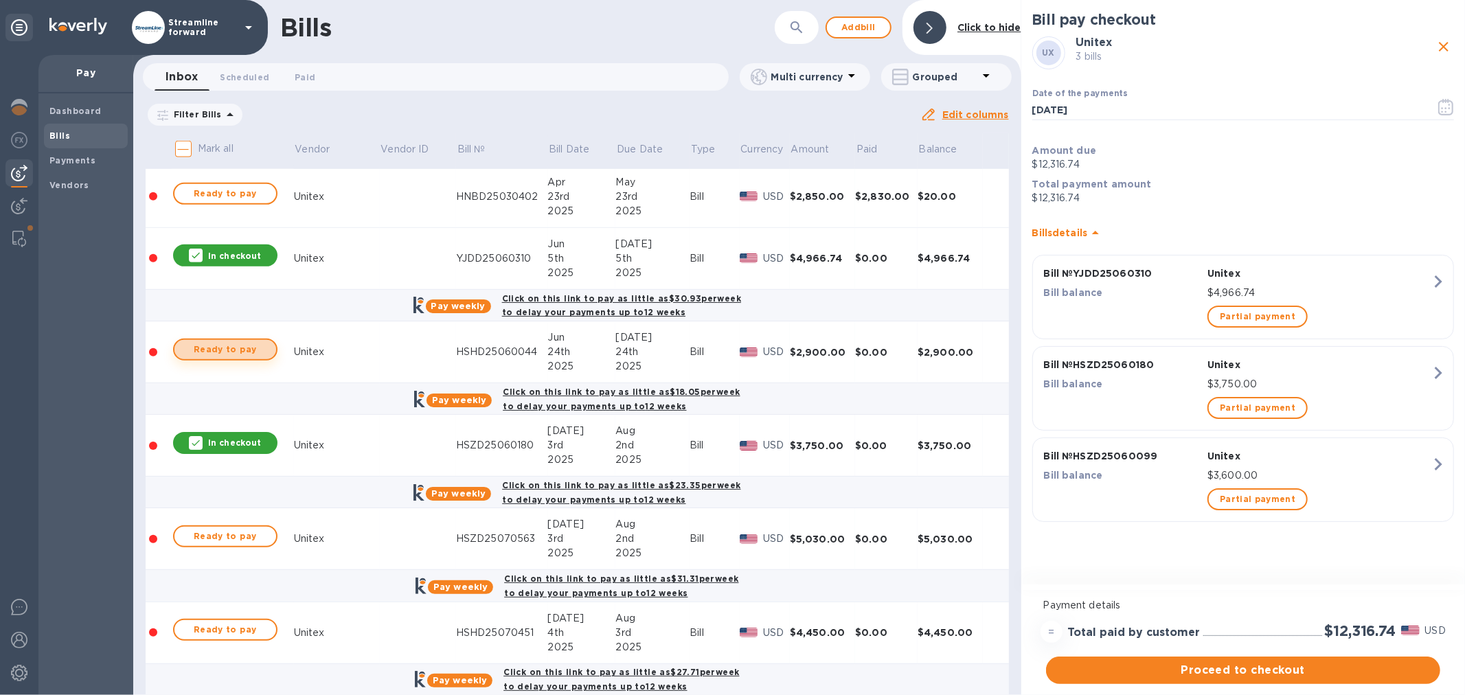
click at [215, 354] on span "Ready to pay" at bounding box center [225, 349] width 80 height 16
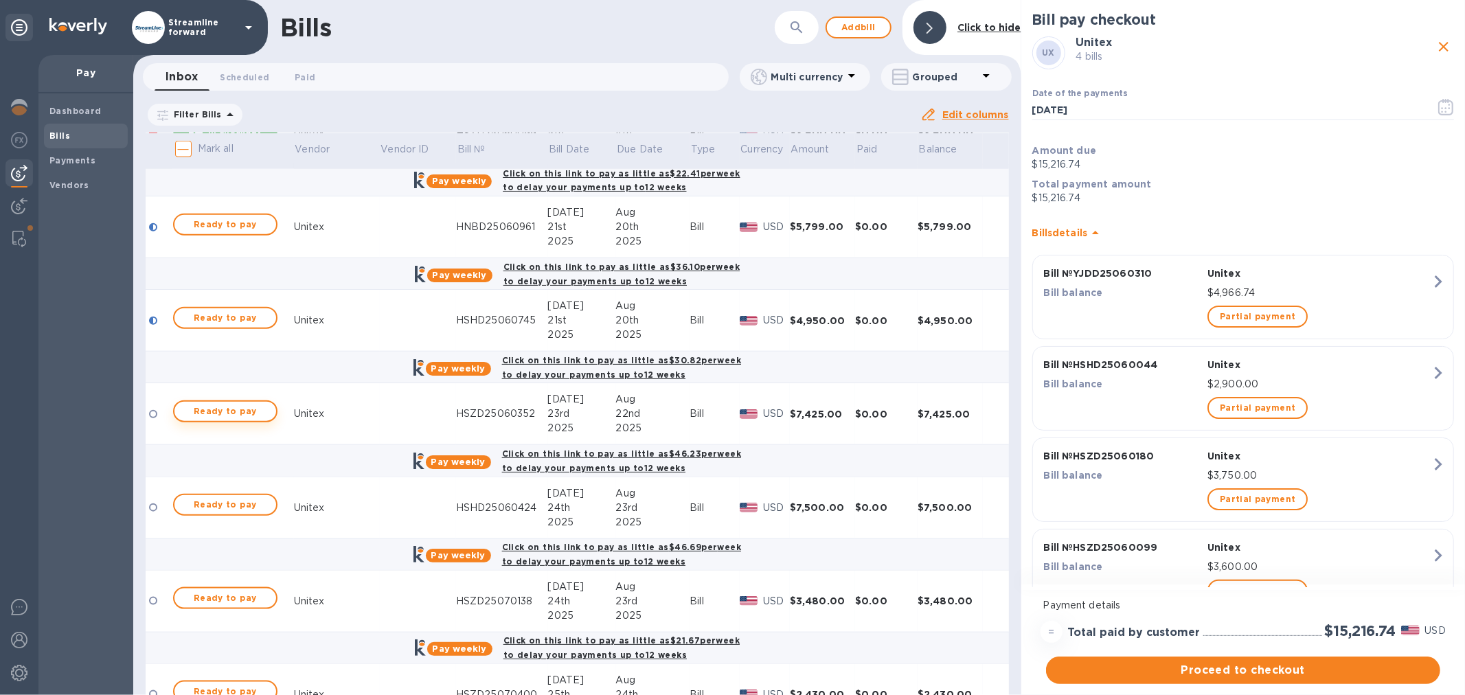
click at [201, 411] on span "Ready to pay" at bounding box center [225, 411] width 80 height 16
click at [1248, 110] on input "[DATE]" at bounding box center [1229, 110] width 392 height 21
click at [1441, 103] on icon "button" at bounding box center [1447, 107] width 16 height 16
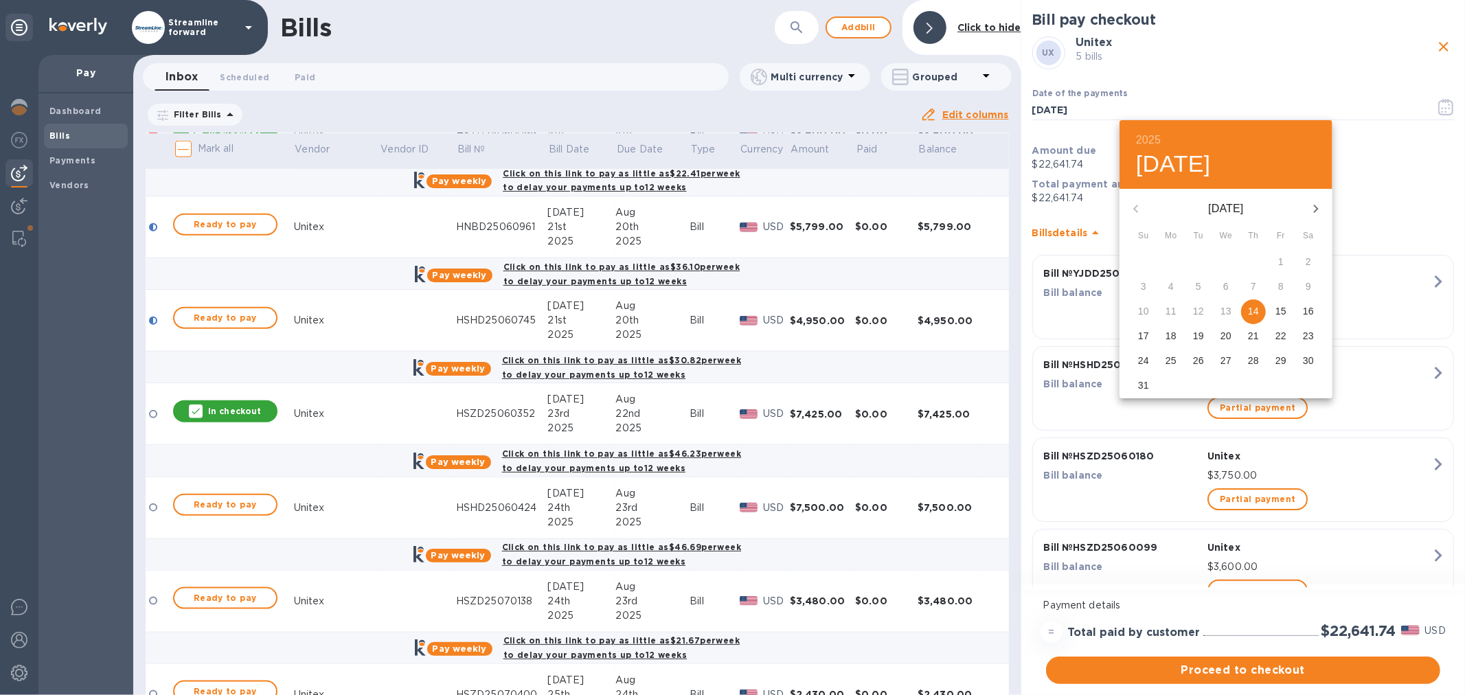
click at [1170, 337] on p "18" at bounding box center [1171, 336] width 11 height 14
type input "[DATE]"
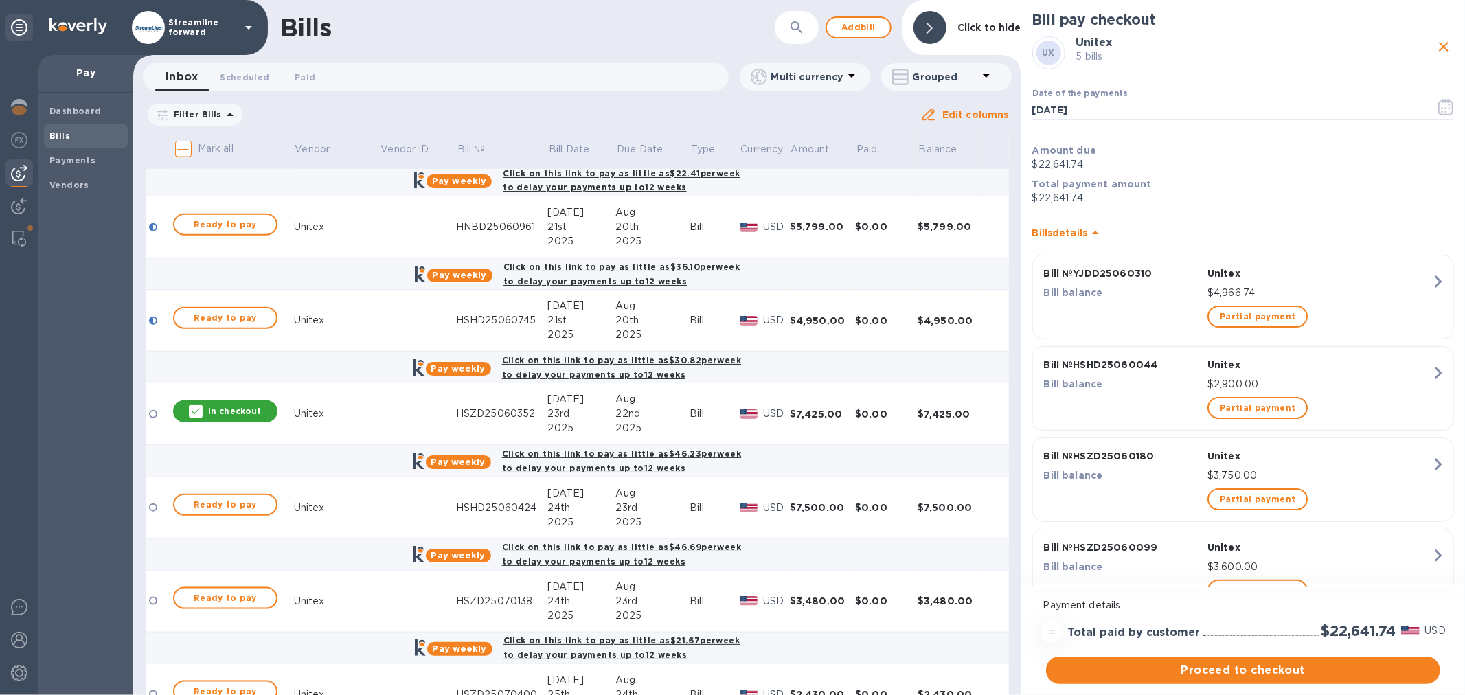
click at [1140, 72] on div "Date of the payments [DATE] ​" at bounding box center [1243, 106] width 427 height 69
click at [1237, 663] on span "Proceed to checkout" at bounding box center [1243, 670] width 372 height 16
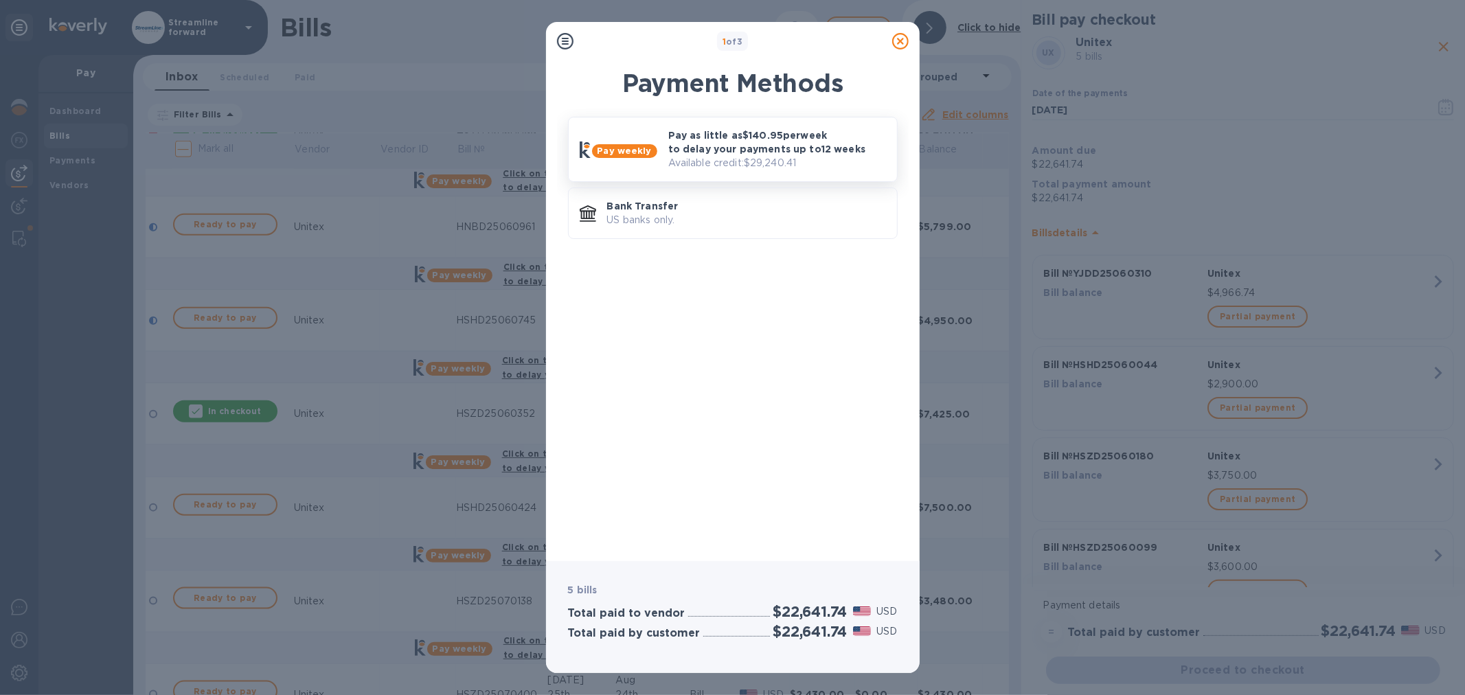
click at [690, 134] on p "Pay as little as $140.95 per week to delay your payments up to 12 weeks" at bounding box center [777, 141] width 218 height 27
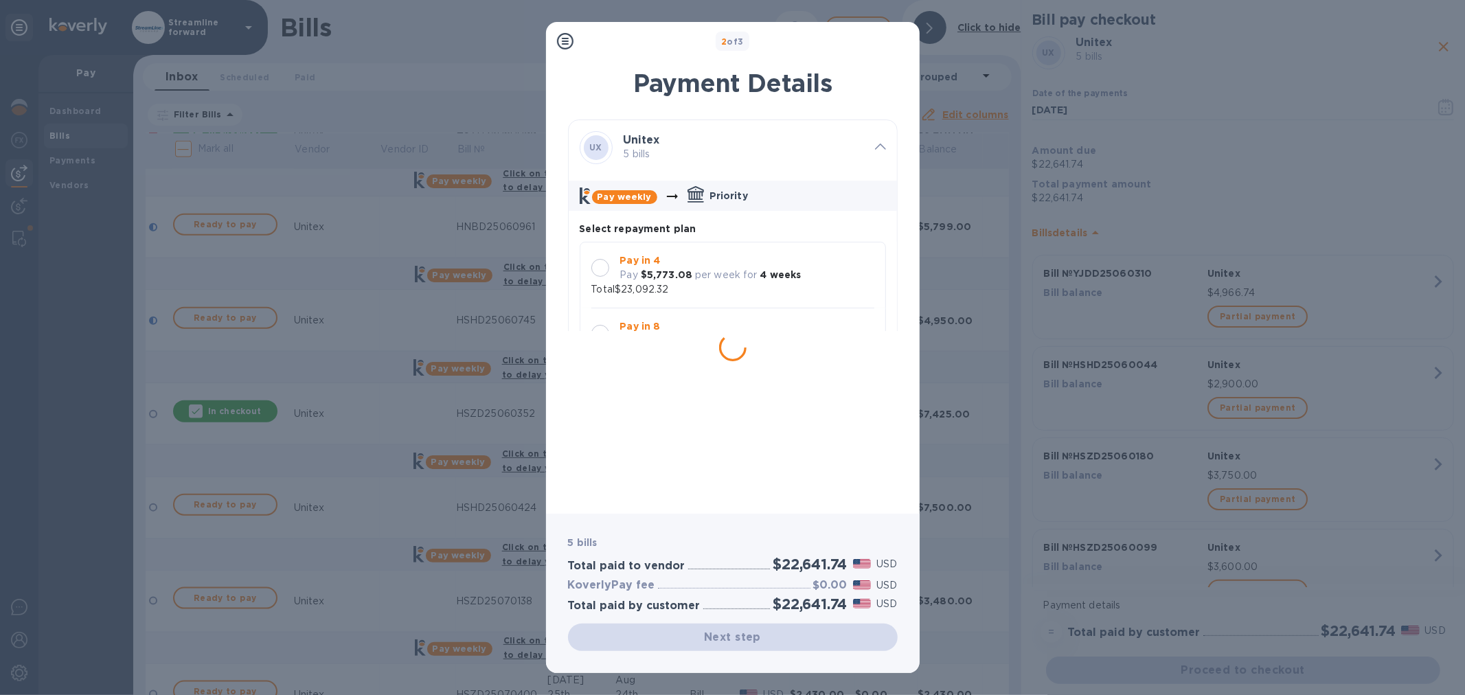
scroll to position [12, 0]
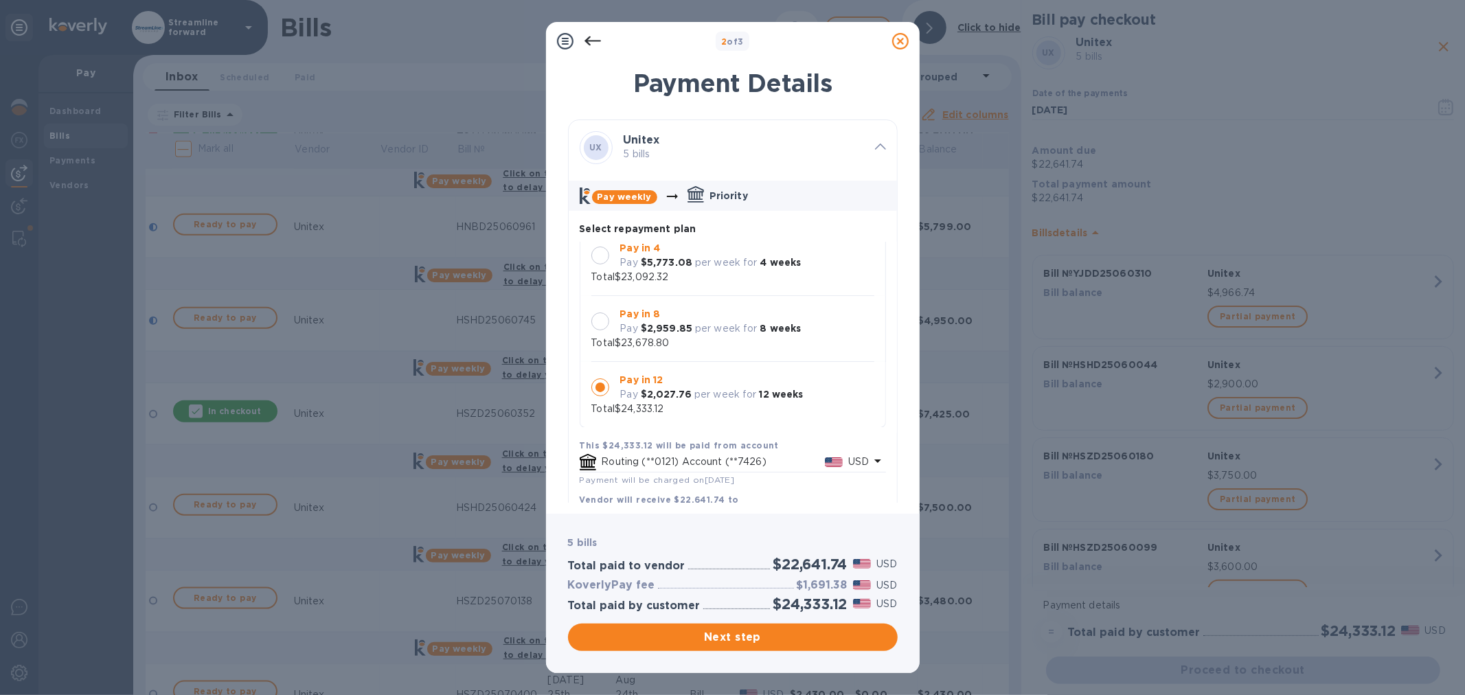
click at [600, 258] on div at bounding box center [601, 256] width 18 height 18
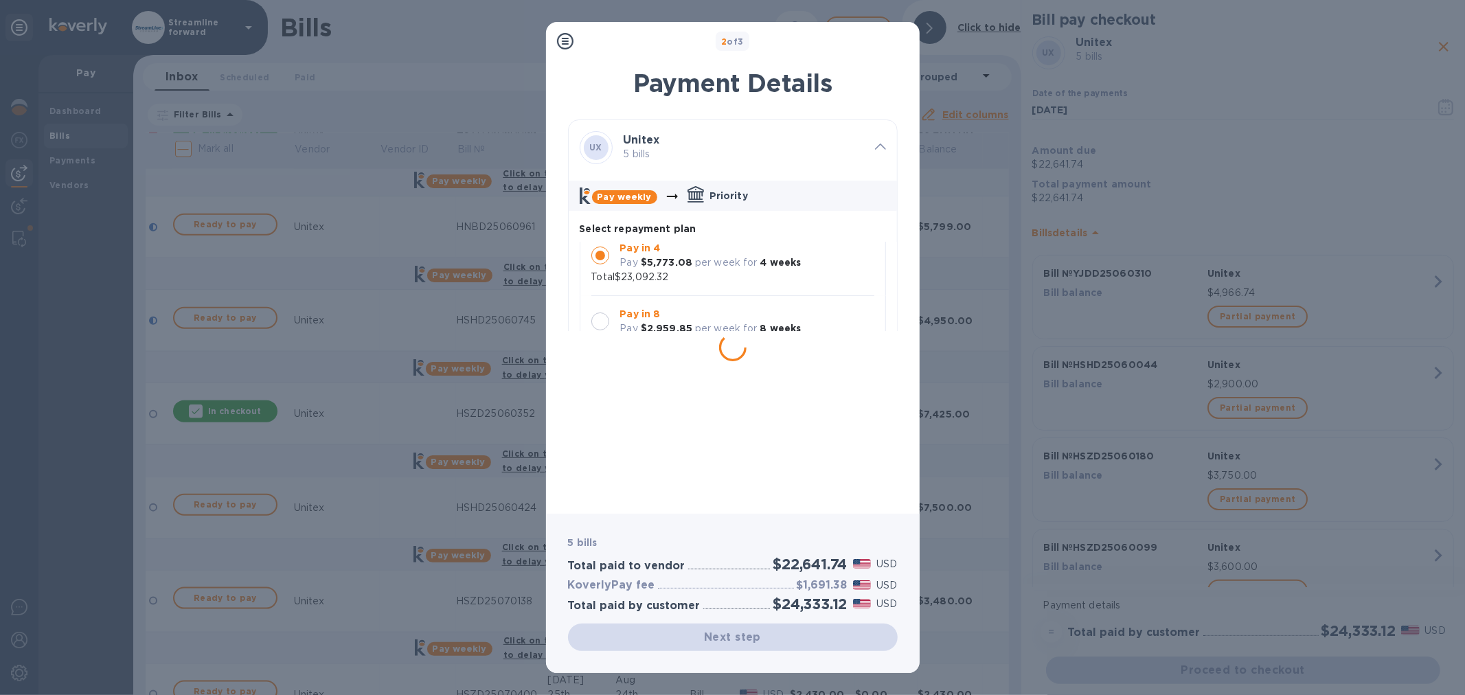
scroll to position [0, 0]
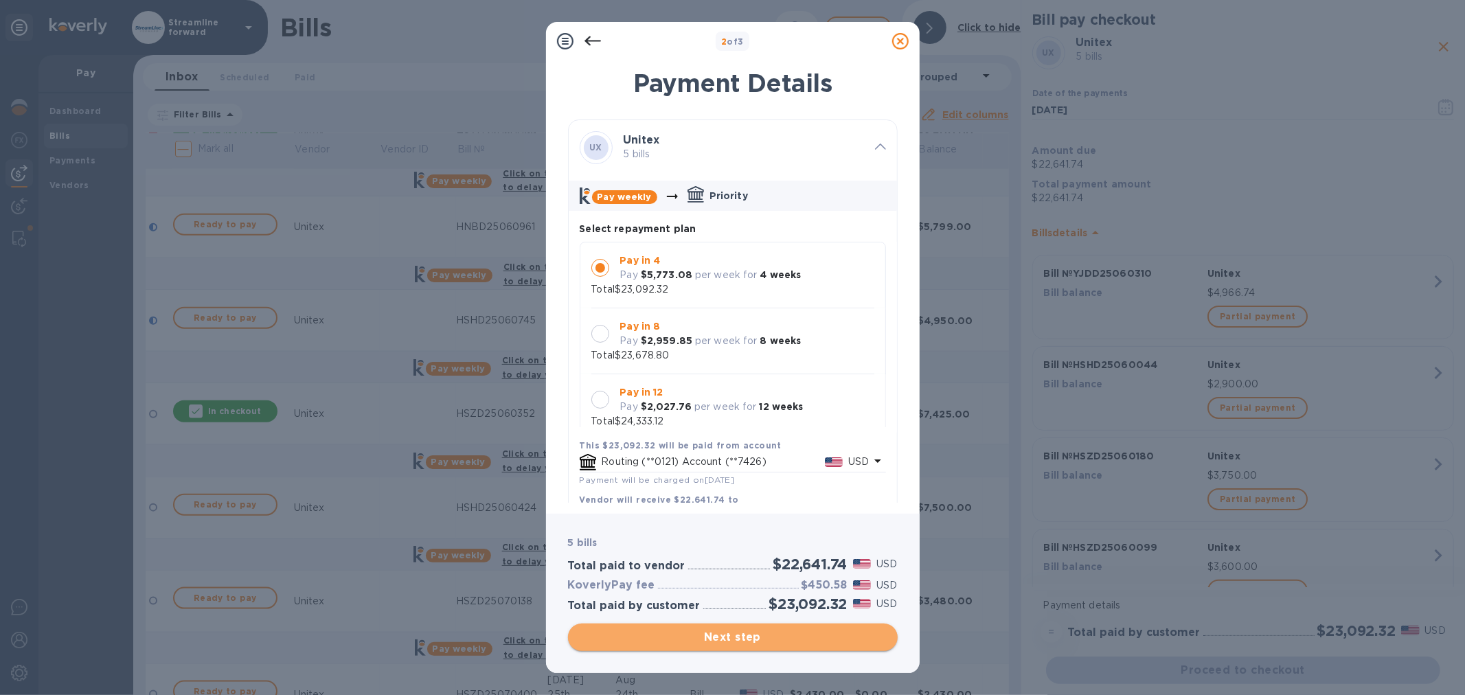
click at [753, 641] on span "Next step" at bounding box center [733, 637] width 308 height 16
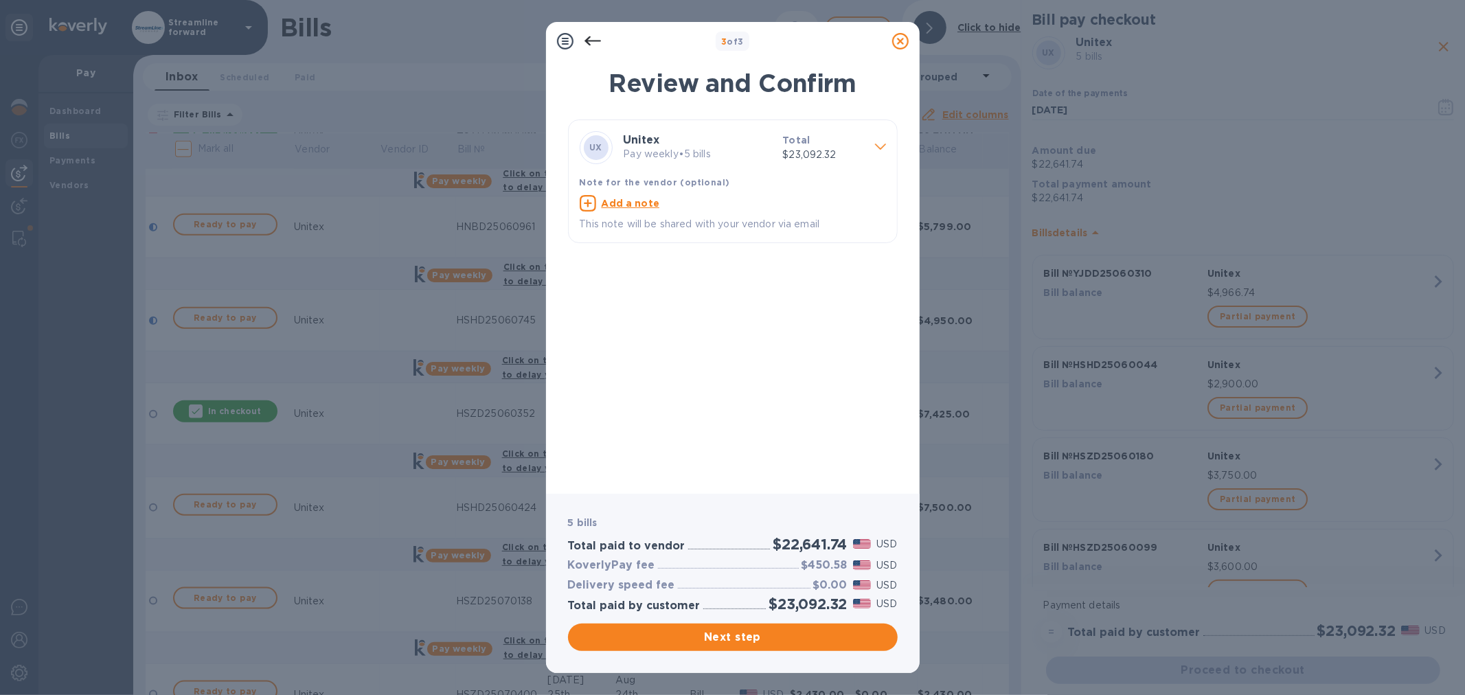
click at [676, 385] on div "UX Unitex Pay weekly • 5 bills Total $23,092.32 Note for the vendor (optional) …" at bounding box center [733, 301] width 330 height 363
click at [722, 636] on span "Next step" at bounding box center [733, 637] width 308 height 16
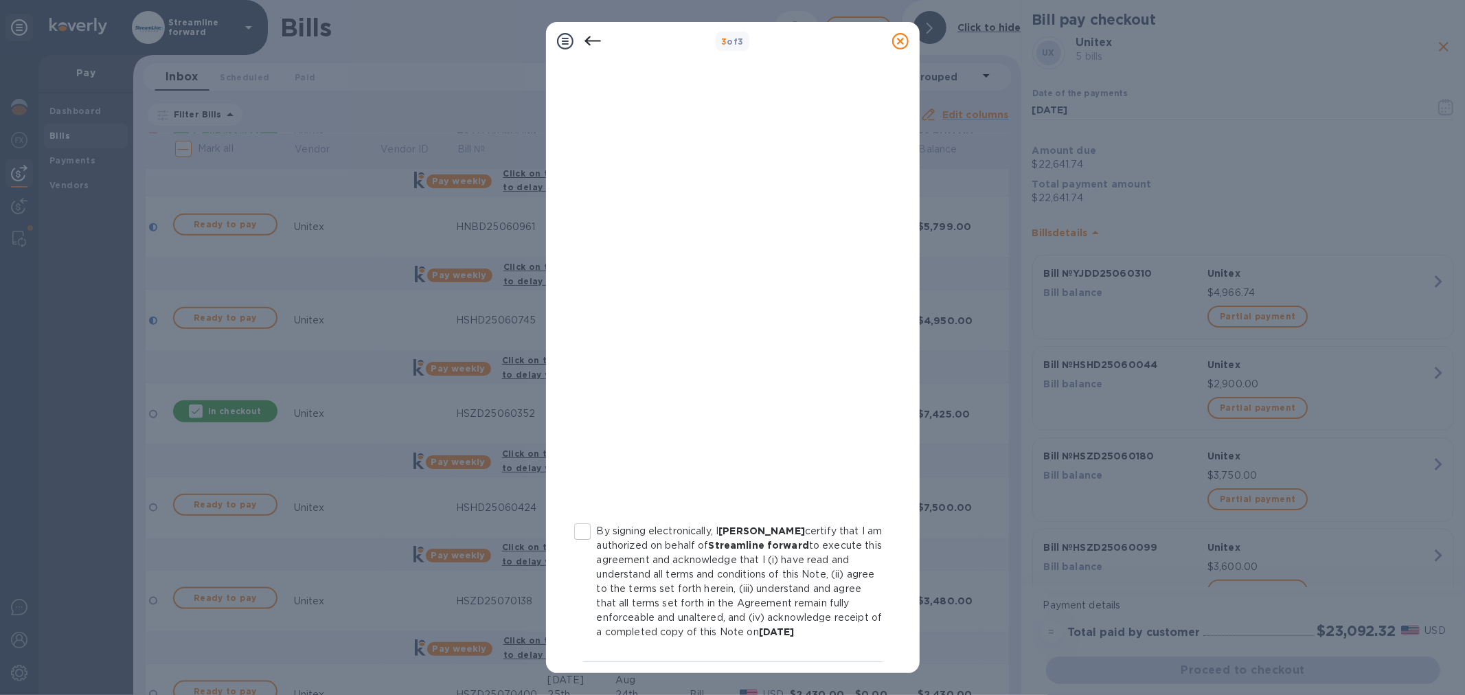
scroll to position [71, 0]
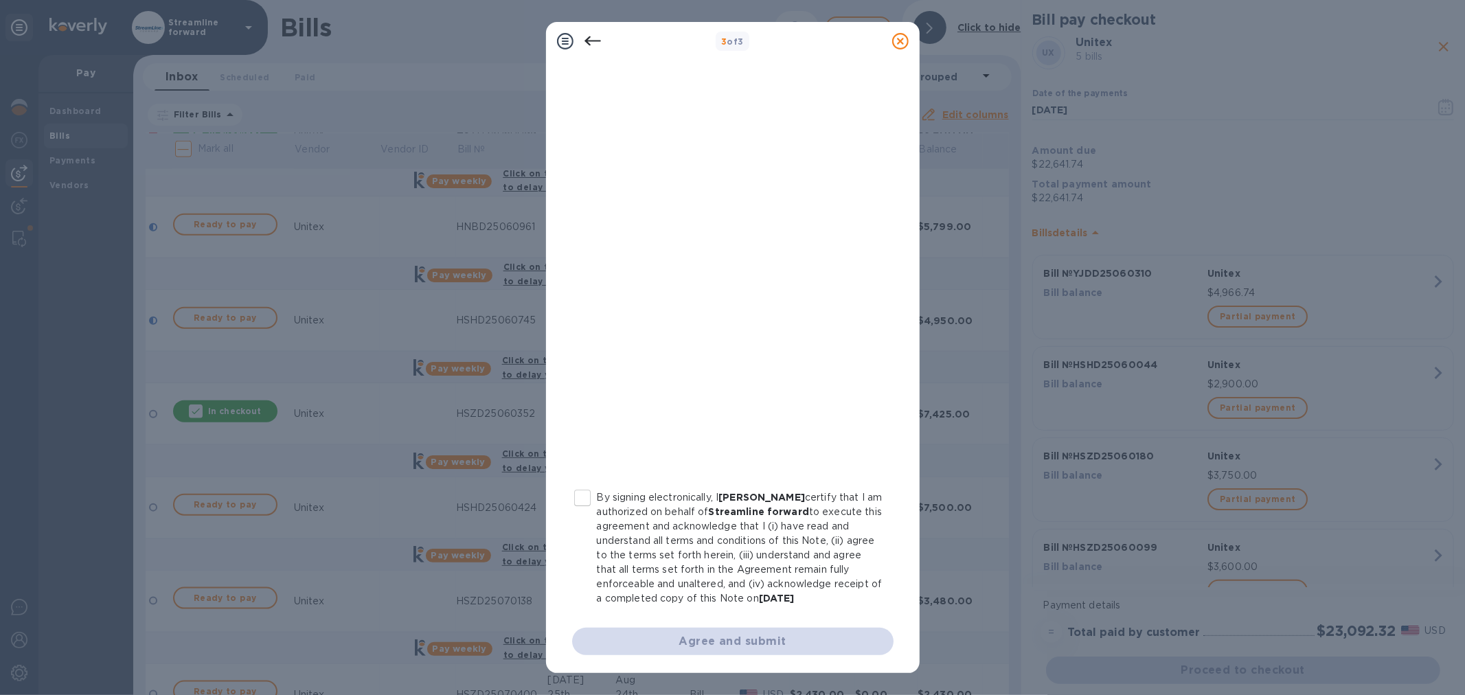
click at [585, 498] on input "By signing electronically, I [PERSON_NAME] certify that I am authorized on beha…" at bounding box center [582, 498] width 29 height 29
checkbox input "true"
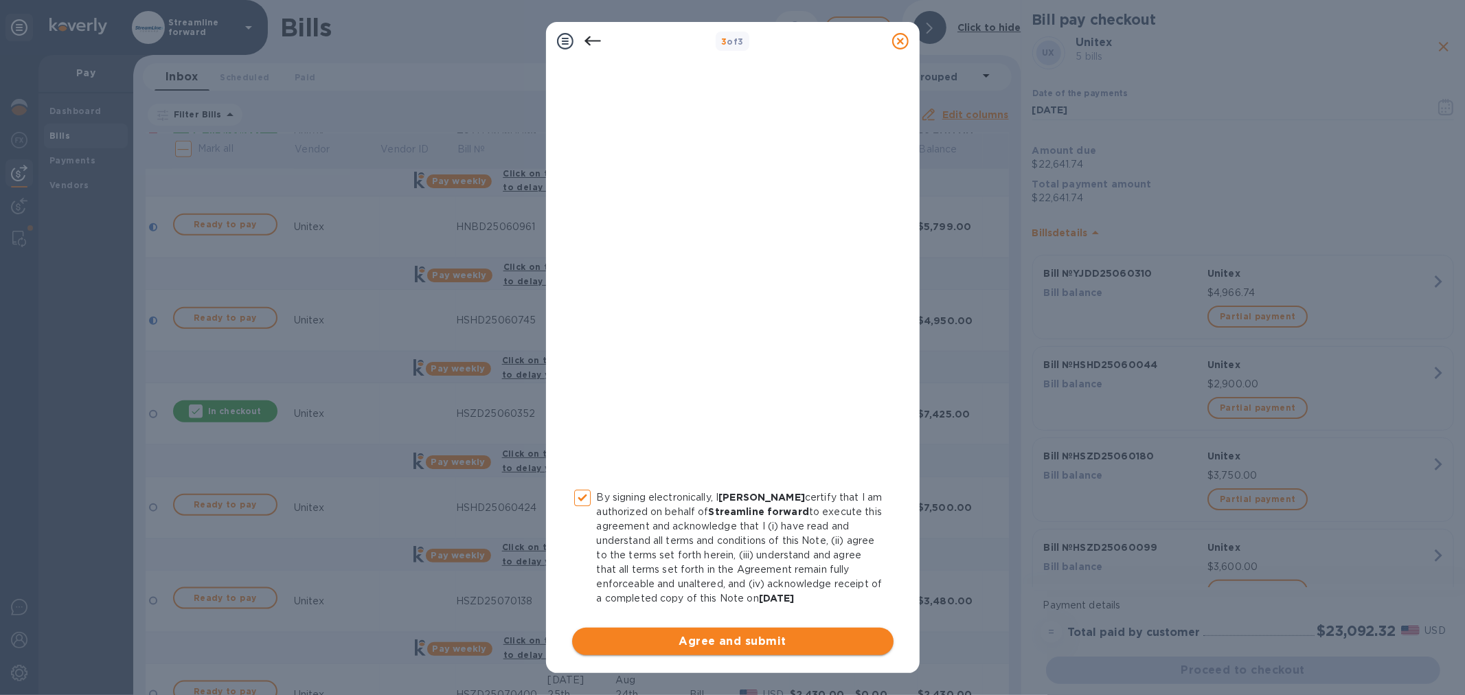
click at [736, 639] on span "Agree and submit" at bounding box center [733, 641] width 300 height 16
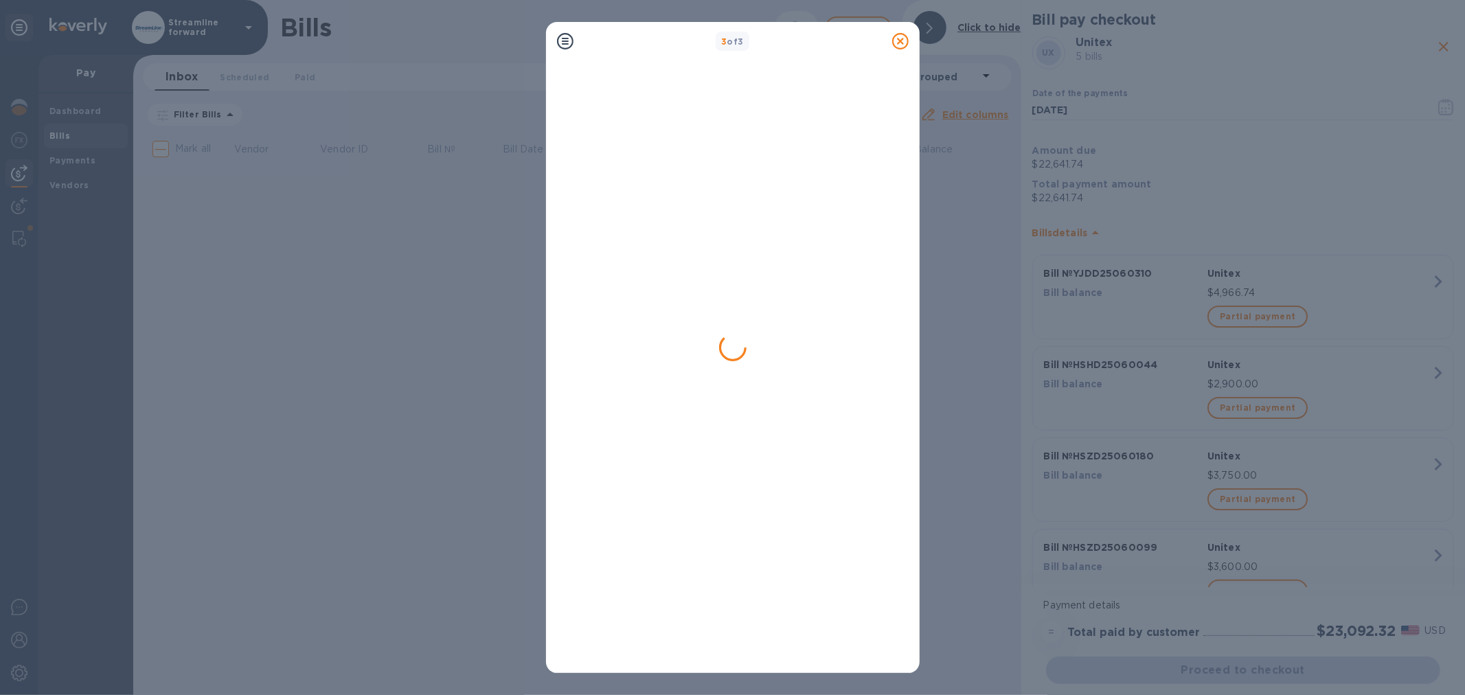
scroll to position [0, 0]
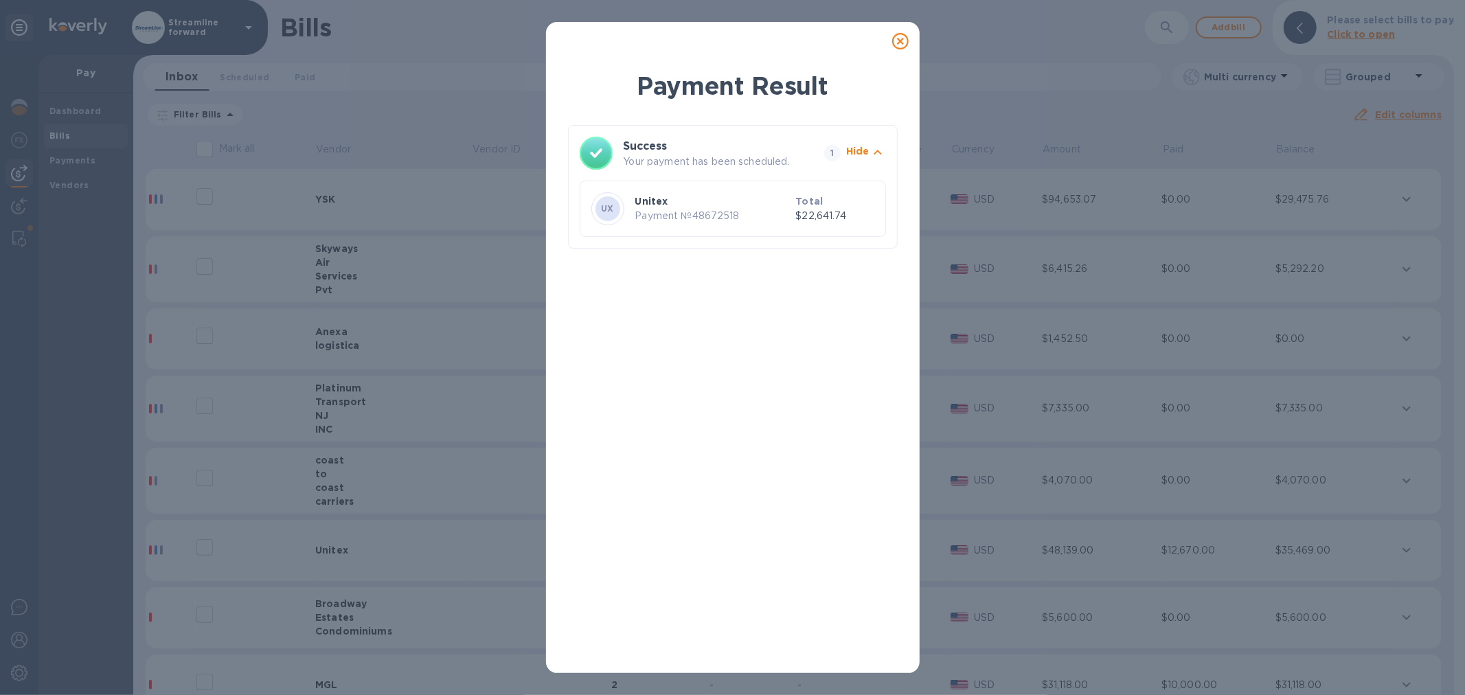
click at [904, 41] on icon at bounding box center [900, 41] width 16 height 16
